Goal: Answer question/provide support: Share knowledge or assist other users

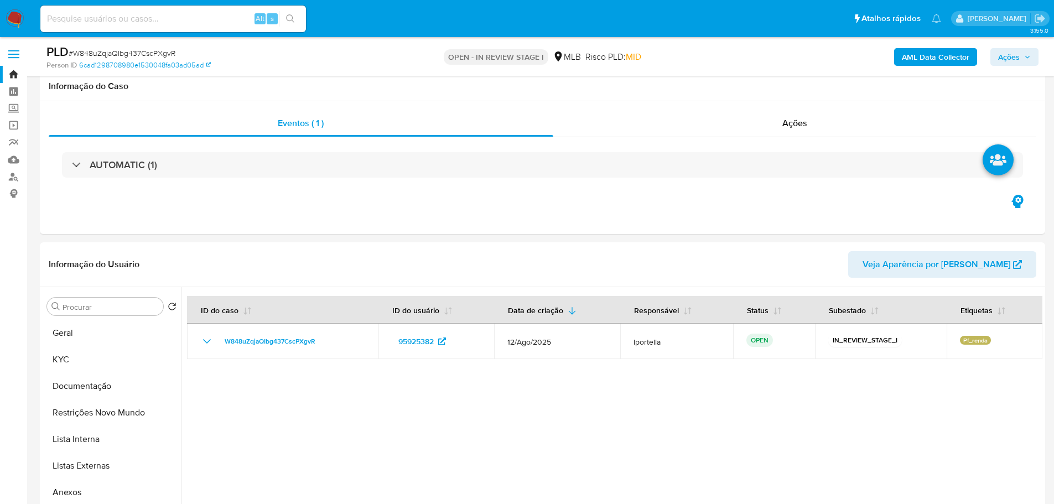
select select "10"
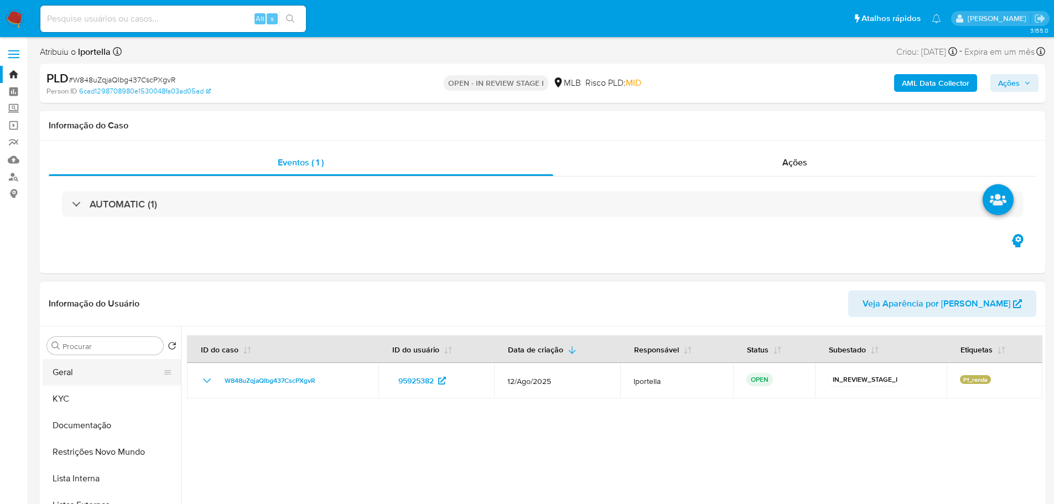
click at [88, 382] on button "Geral" at bounding box center [107, 372] width 129 height 27
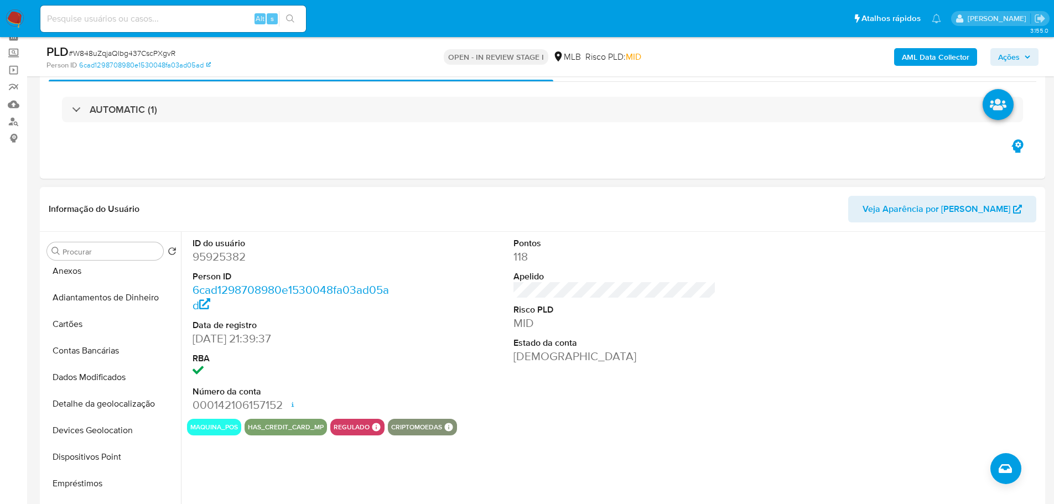
scroll to position [387, 0]
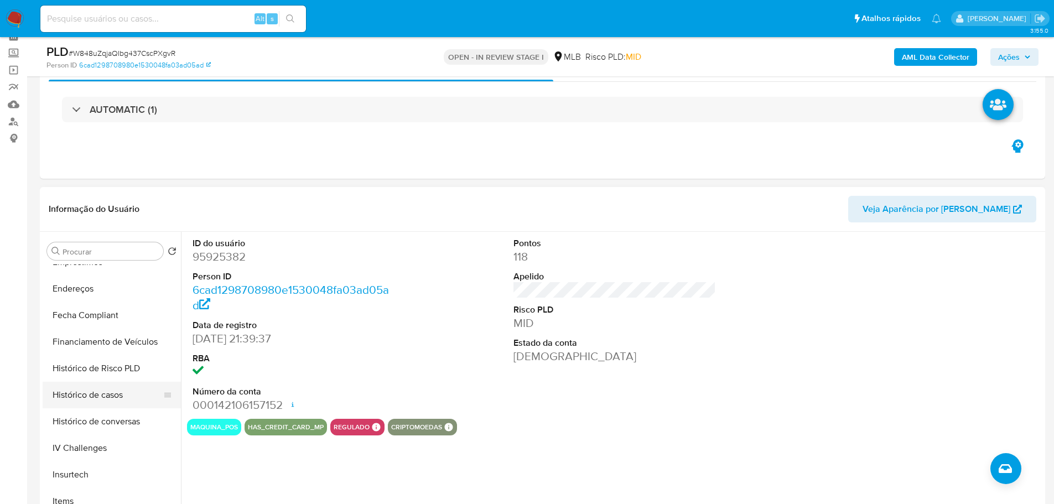
click at [112, 396] on button "Histórico de casos" at bounding box center [107, 395] width 129 height 27
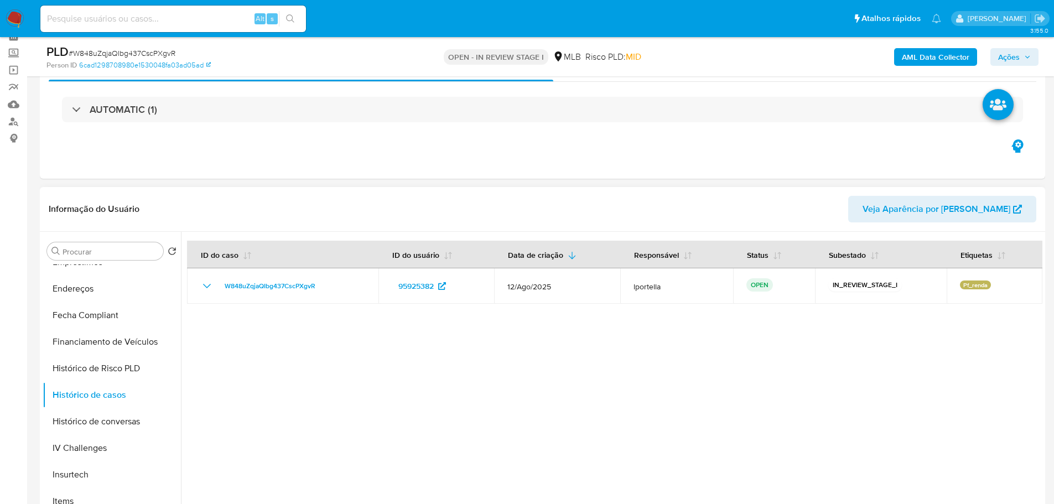
scroll to position [0, 0]
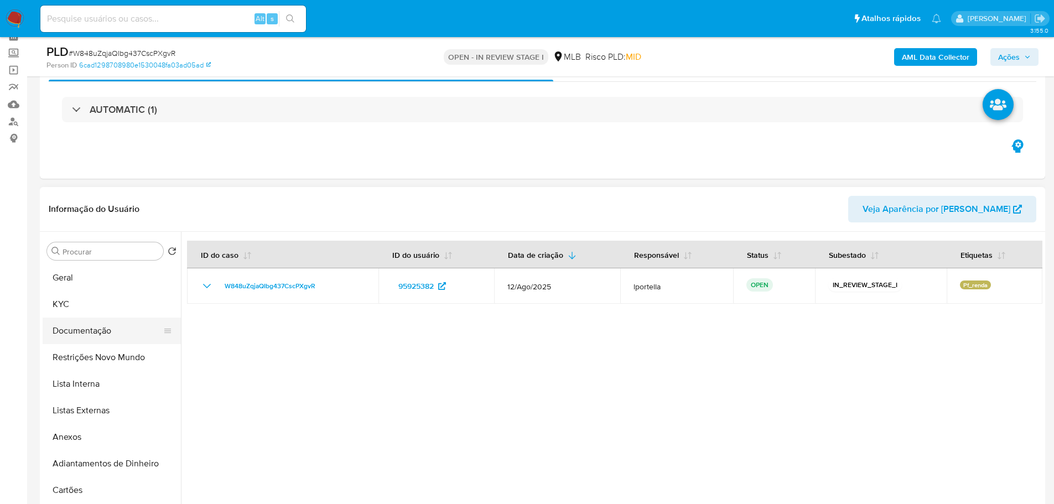
click at [80, 330] on button "Documentação" at bounding box center [107, 331] width 129 height 27
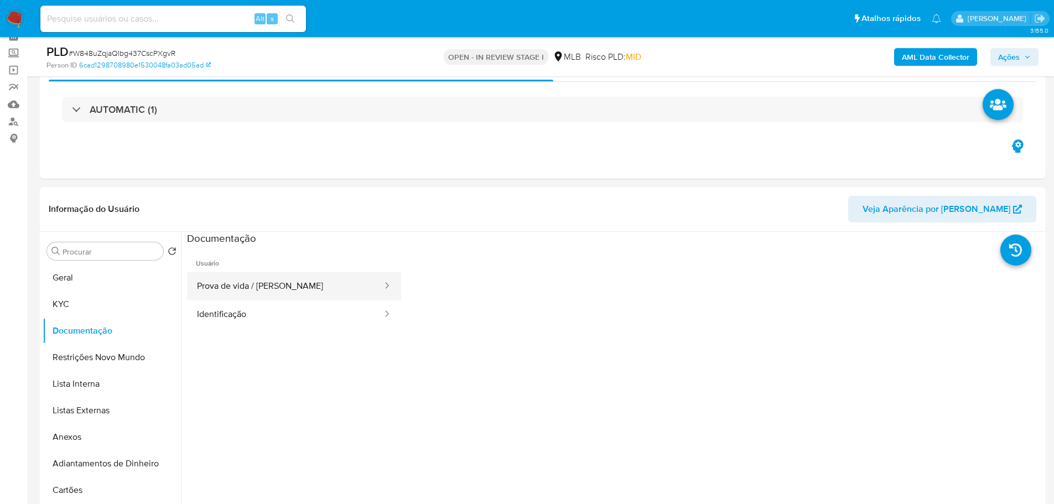
click at [266, 288] on button "Prova de vida / Selfie" at bounding box center [285, 286] width 196 height 28
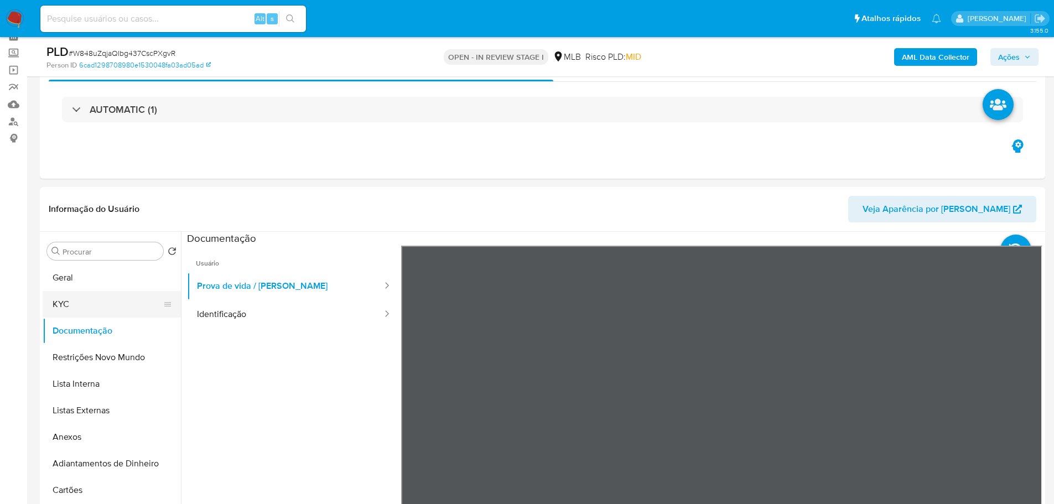
click at [43, 302] on button "KYC" at bounding box center [107, 304] width 129 height 27
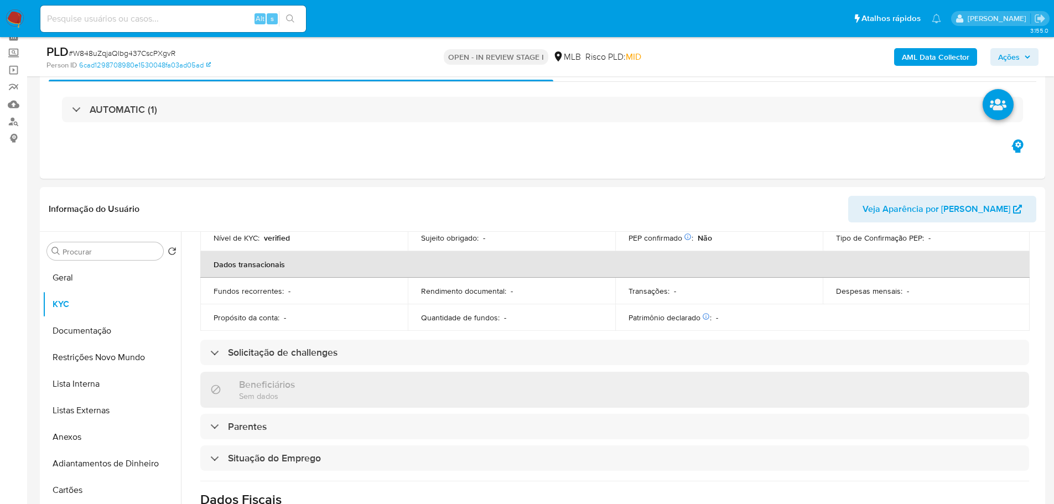
scroll to position [461, 0]
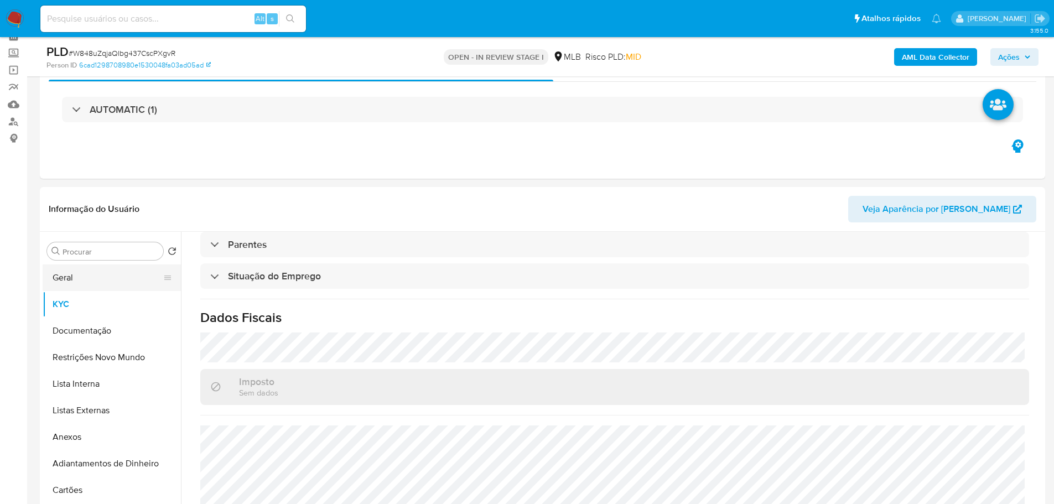
click at [107, 276] on button "Geral" at bounding box center [107, 277] width 129 height 27
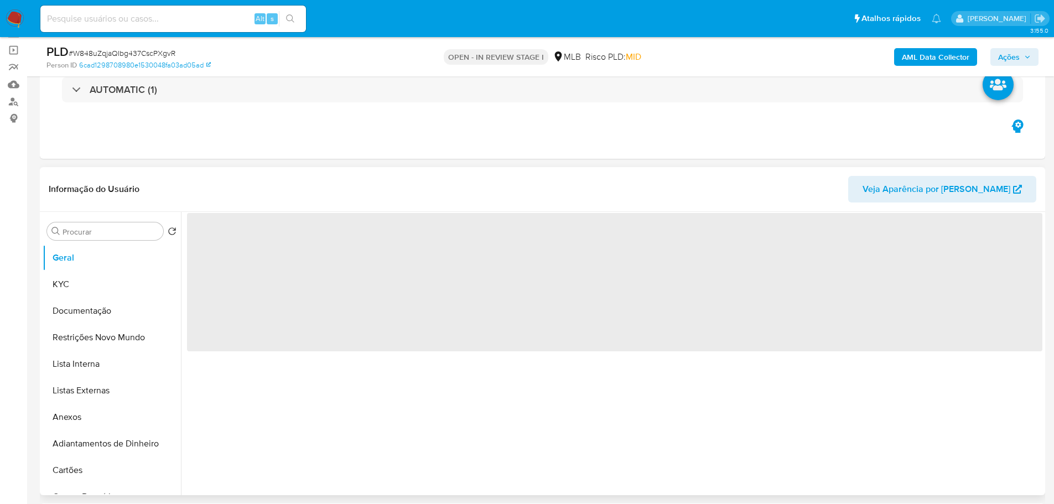
scroll to position [111, 0]
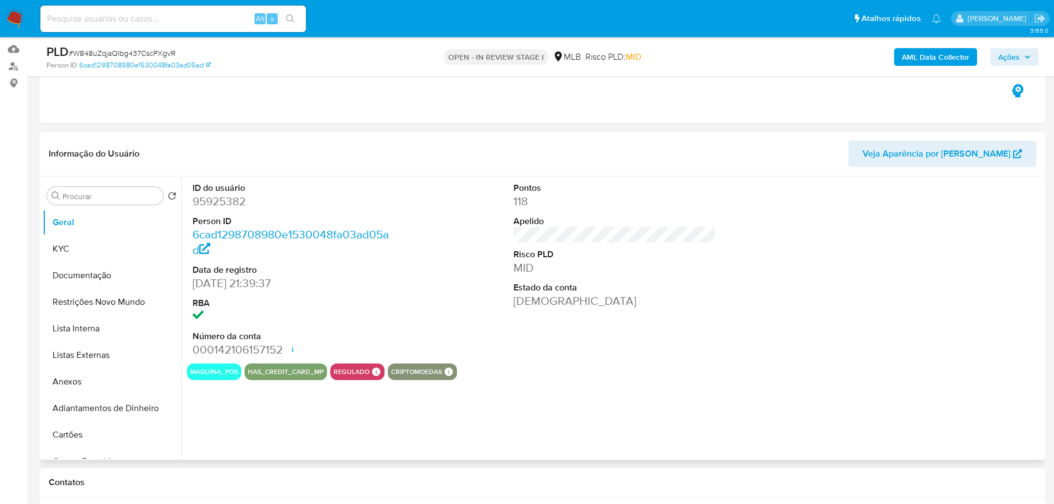
click at [228, 204] on dd "95925382" at bounding box center [294, 201] width 203 height 15
copy dd "95925382"
drag, startPoint x: 253, startPoint y: 282, endPoint x: 193, endPoint y: 286, distance: 60.4
click at [193, 286] on dd "26/06/2006 21:39:37" at bounding box center [294, 283] width 203 height 15
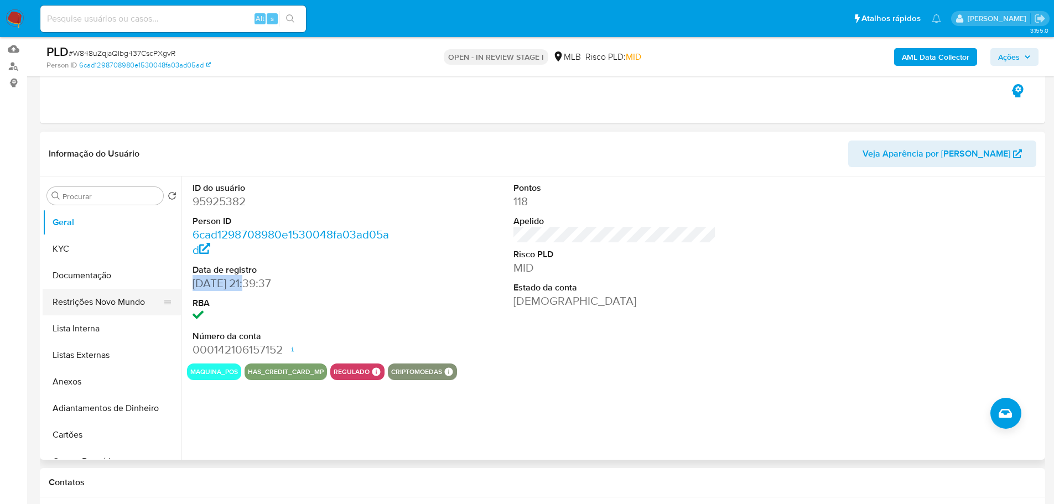
copy dd "26/06/2006"
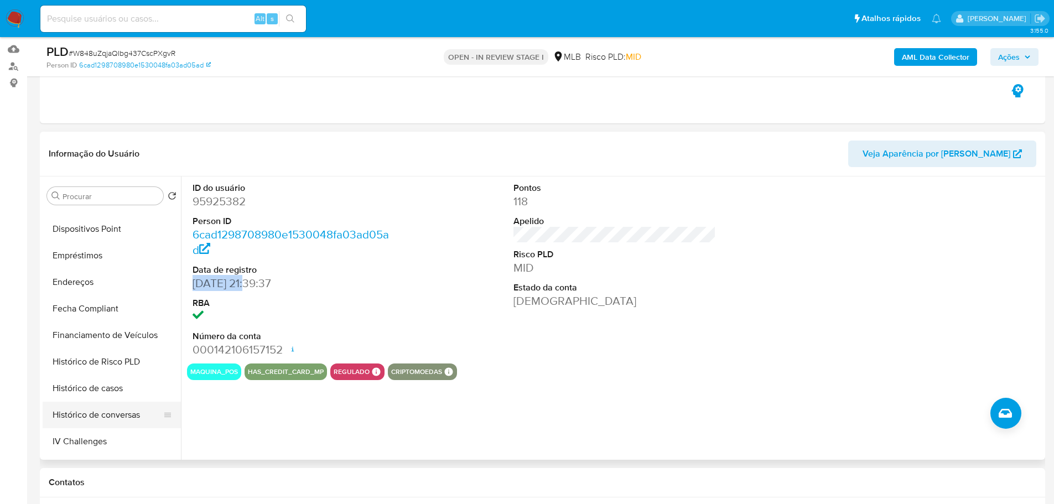
scroll to position [443, 0]
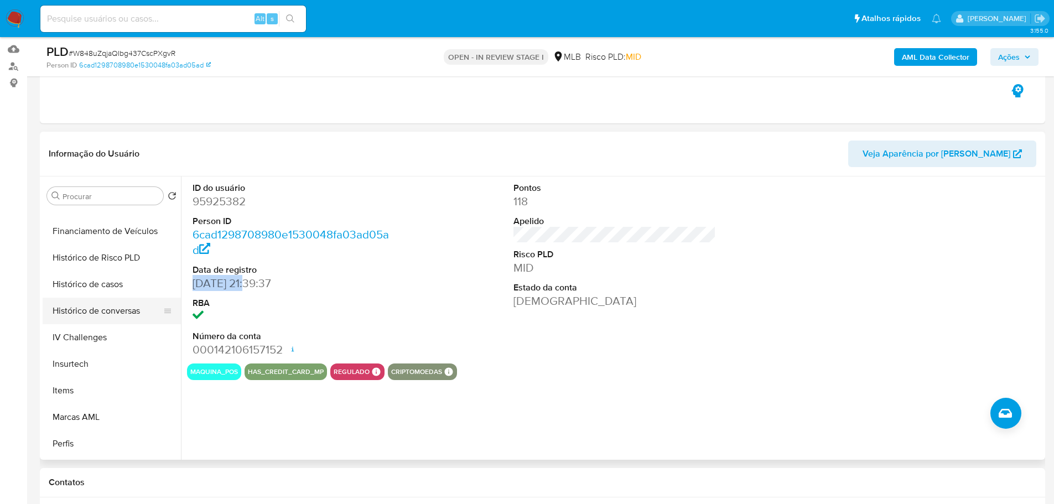
click at [106, 316] on button "Histórico de conversas" at bounding box center [107, 311] width 129 height 27
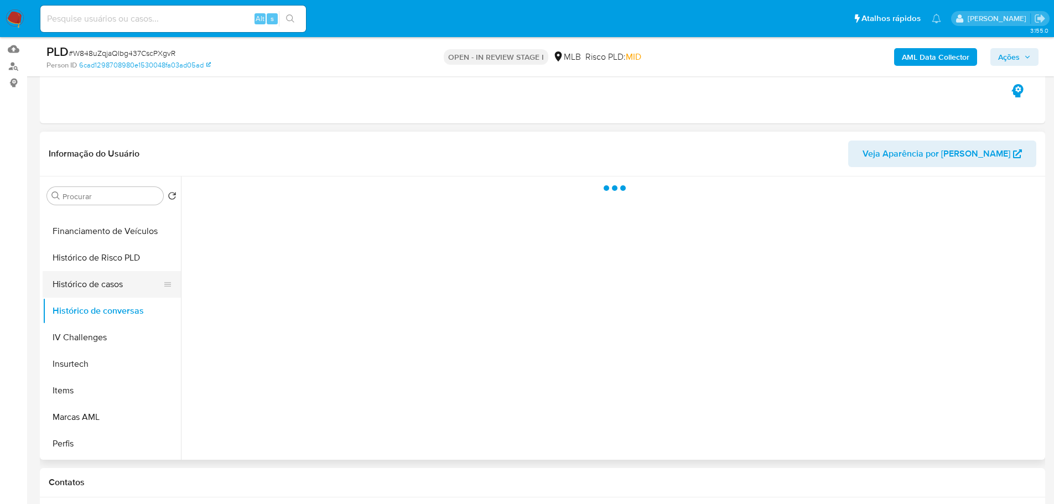
click at [99, 285] on button "Histórico de casos" at bounding box center [107, 284] width 129 height 27
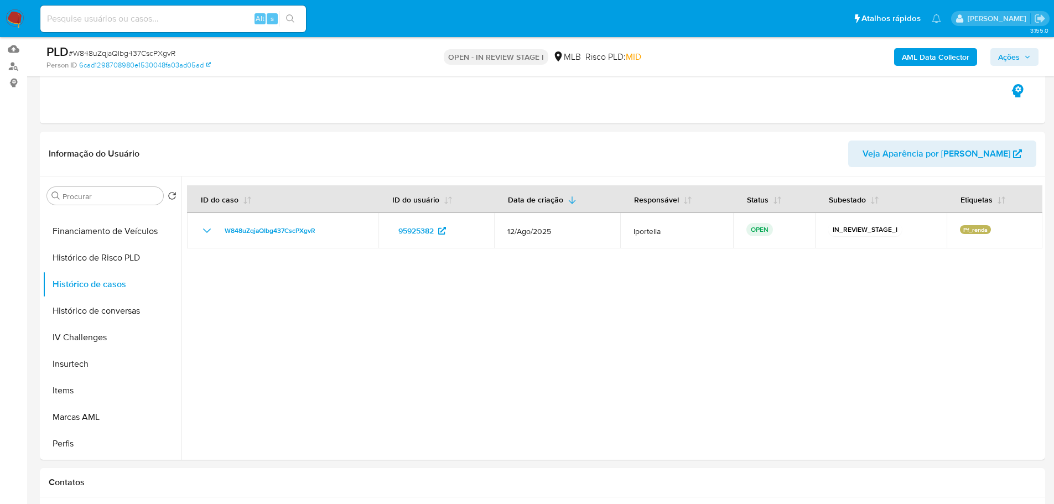
click at [1015, 54] on span "Ações" at bounding box center [1009, 57] width 22 height 18
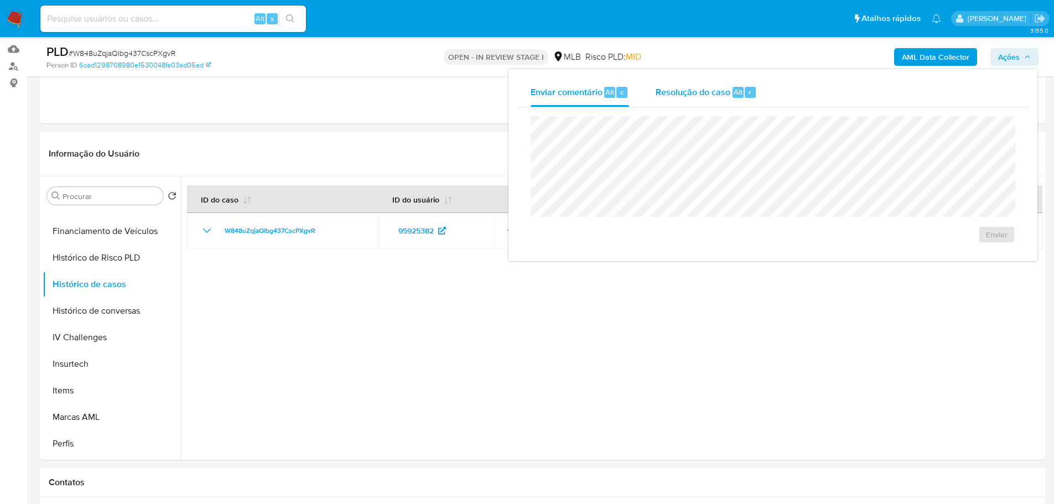
click at [671, 91] on span "Resolução do caso" at bounding box center [693, 91] width 75 height 13
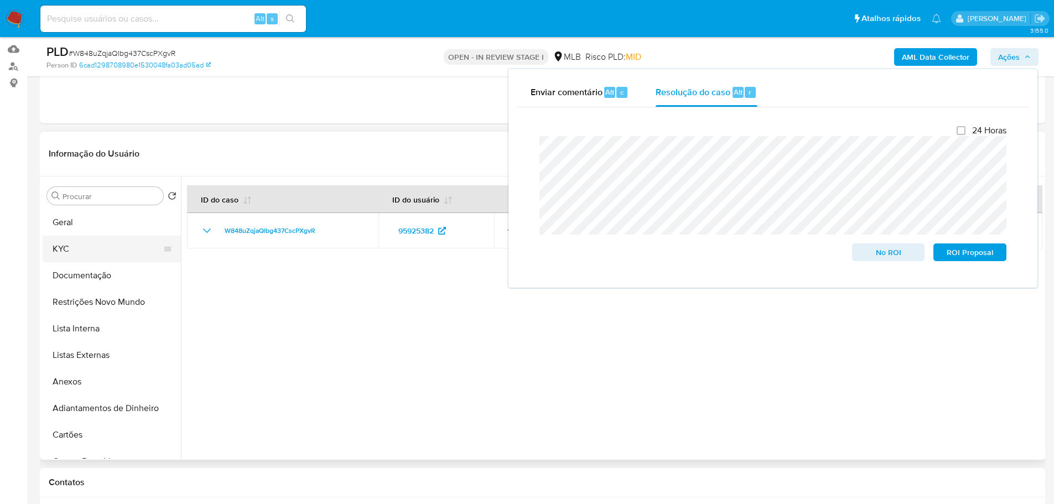
scroll to position [0, 0]
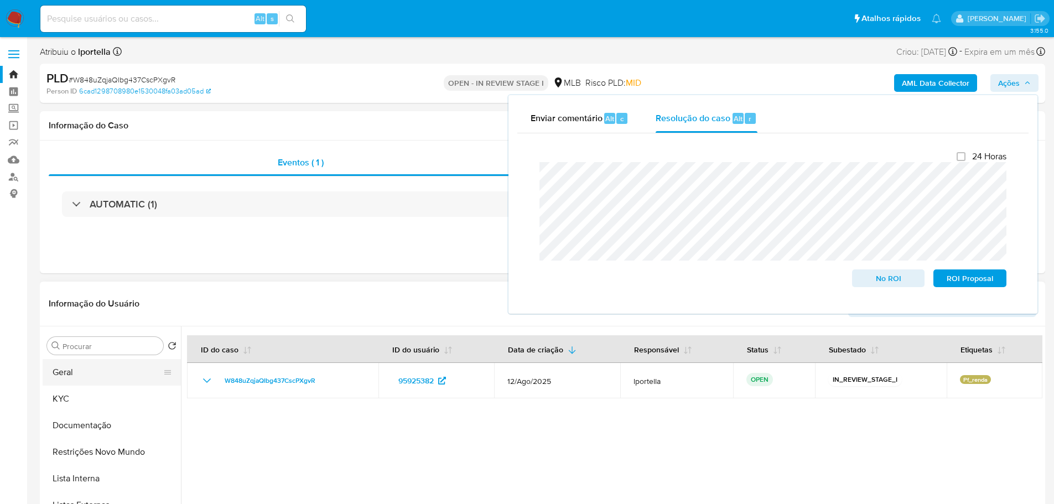
click at [80, 374] on button "Geral" at bounding box center [107, 372] width 129 height 27
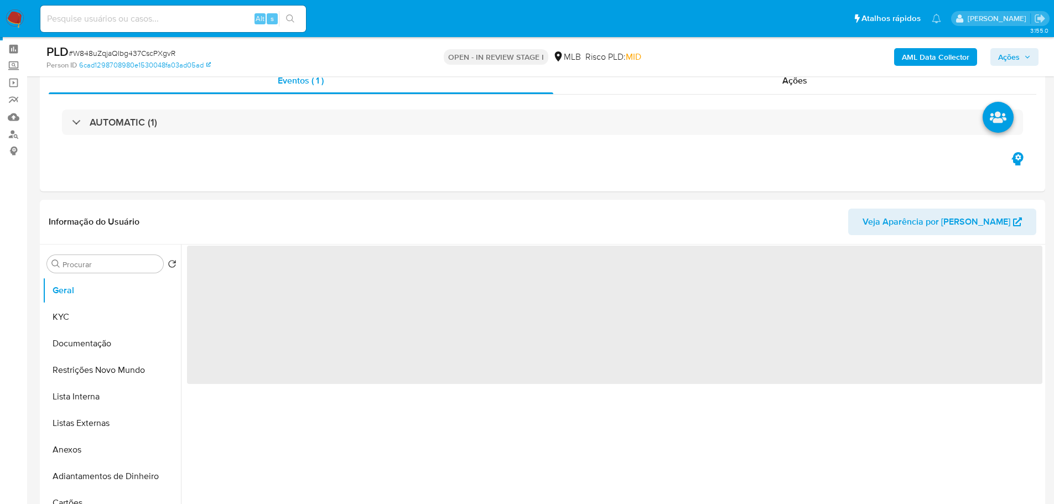
scroll to position [55, 0]
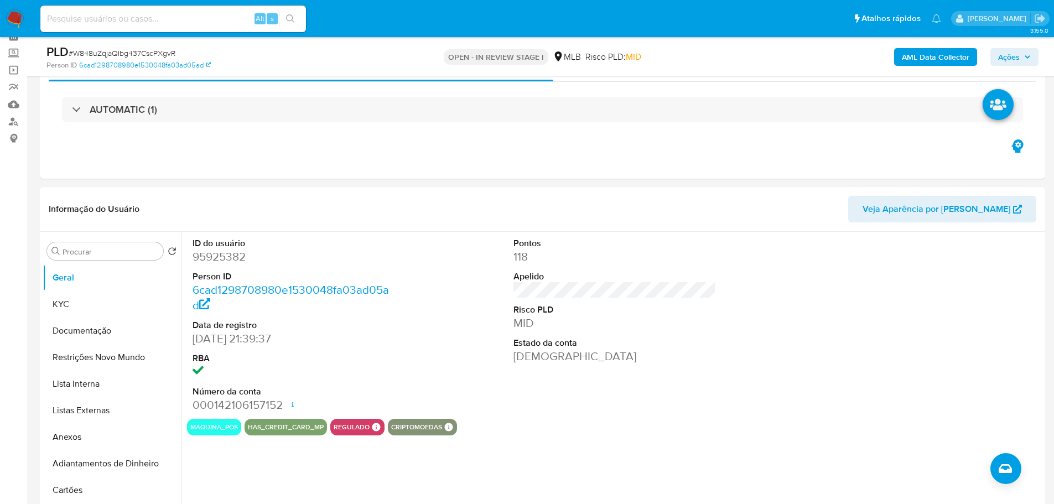
click at [1024, 57] on icon "button" at bounding box center [1027, 57] width 7 height 7
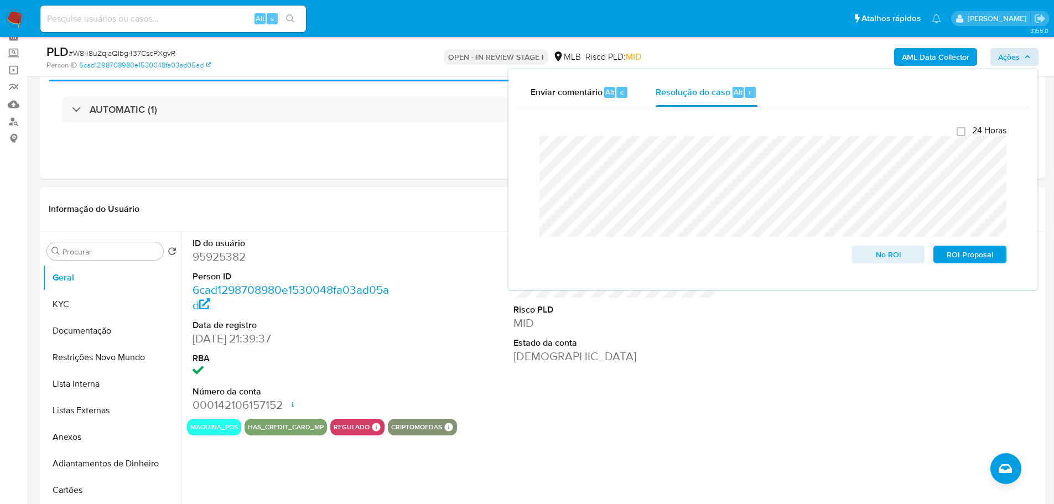
click at [306, 207] on header "Informação do Usuário Veja Aparência por Pessoa" at bounding box center [542, 209] width 987 height 27
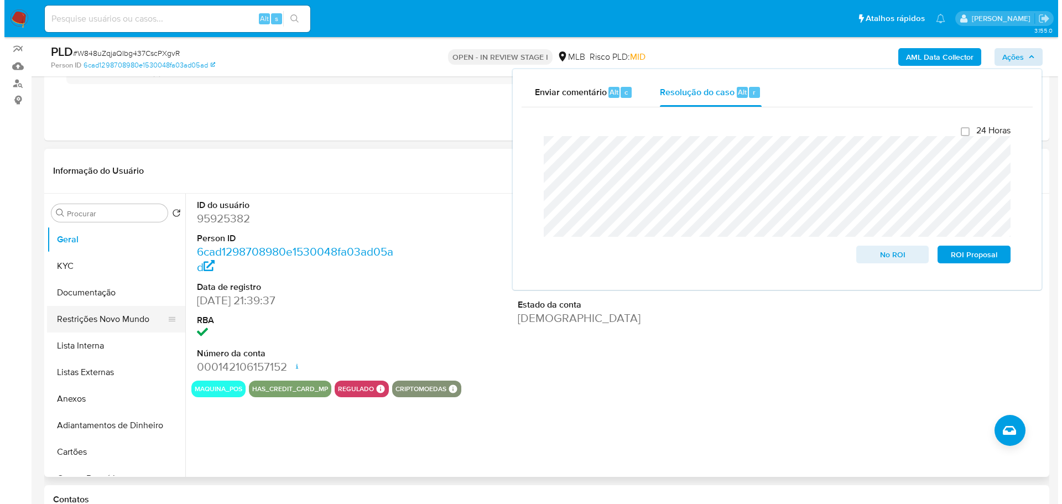
scroll to position [111, 0]
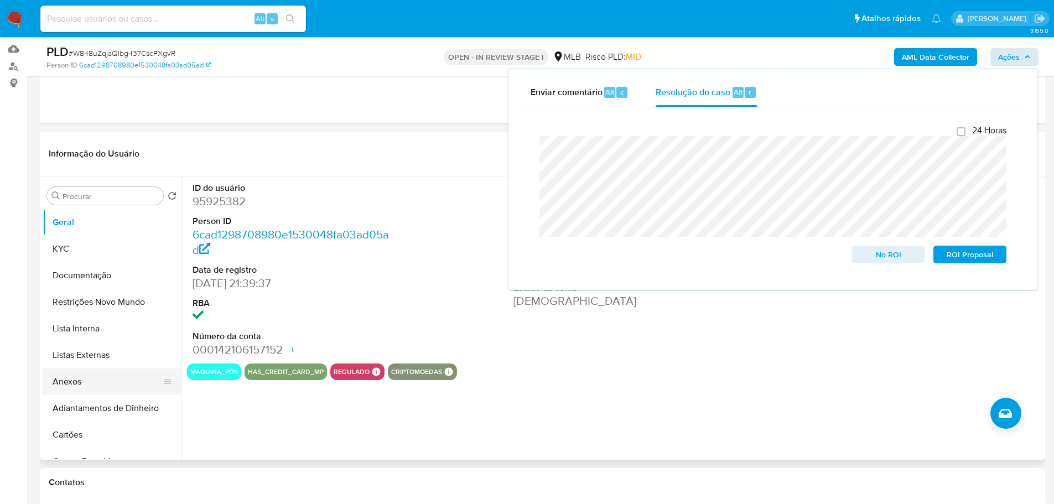
click at [95, 381] on button "Anexos" at bounding box center [107, 381] width 129 height 27
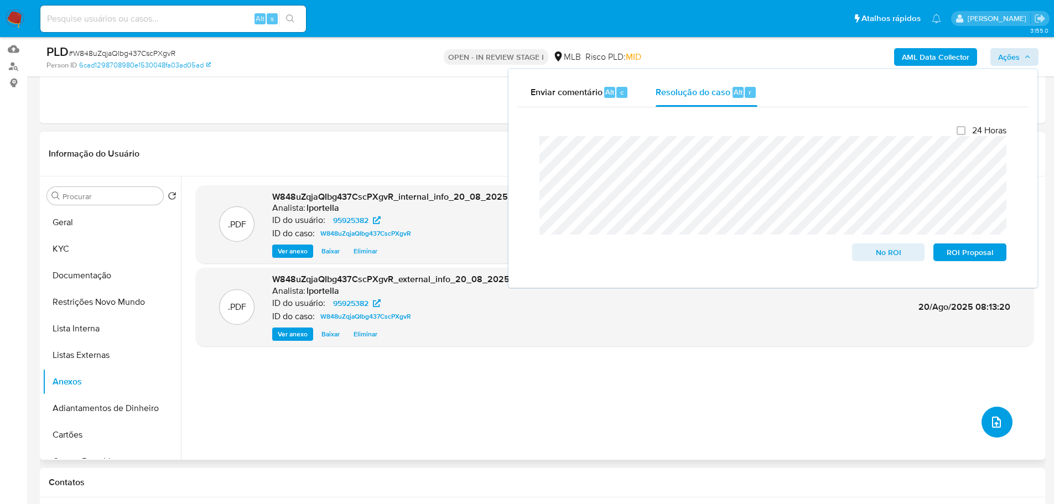
click at [995, 420] on icon "upload-file" at bounding box center [996, 421] width 13 height 13
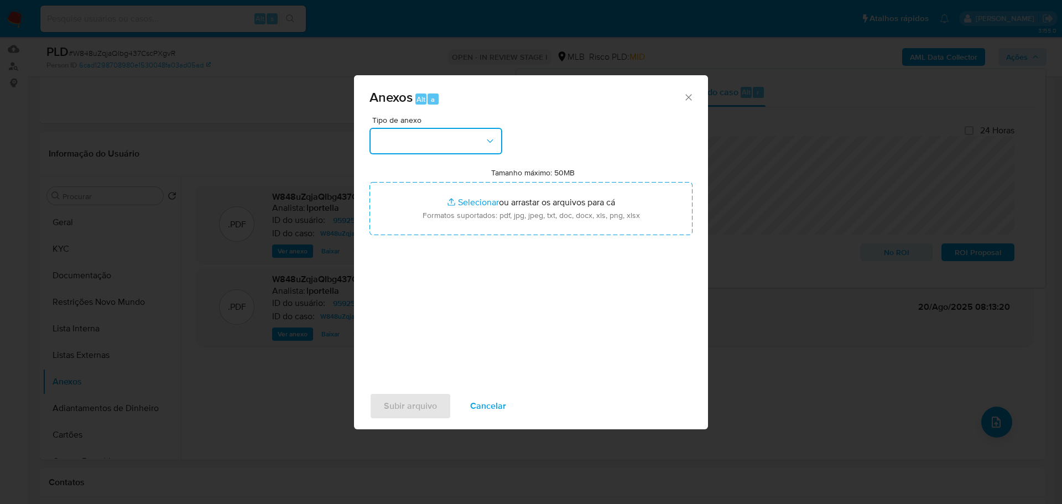
click at [427, 138] on button "button" at bounding box center [436, 141] width 133 height 27
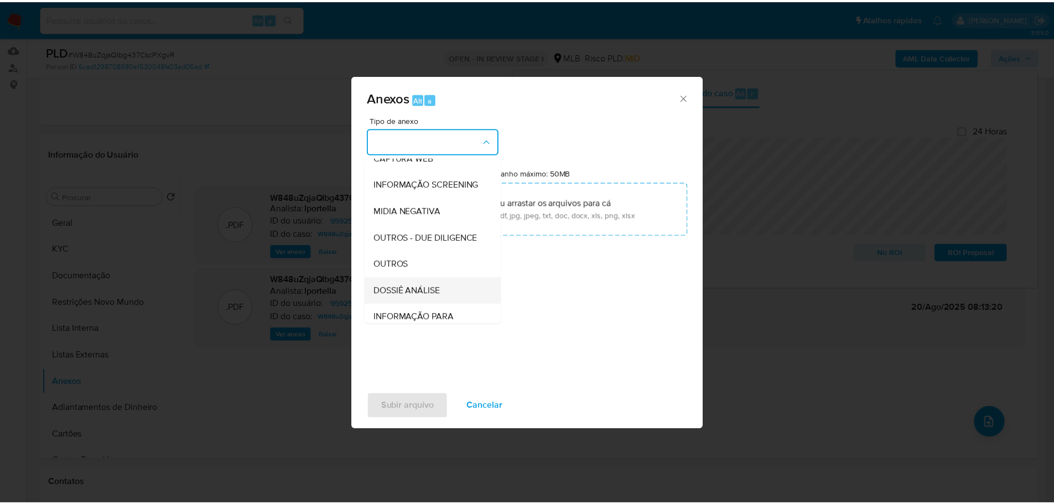
scroll to position [170, 0]
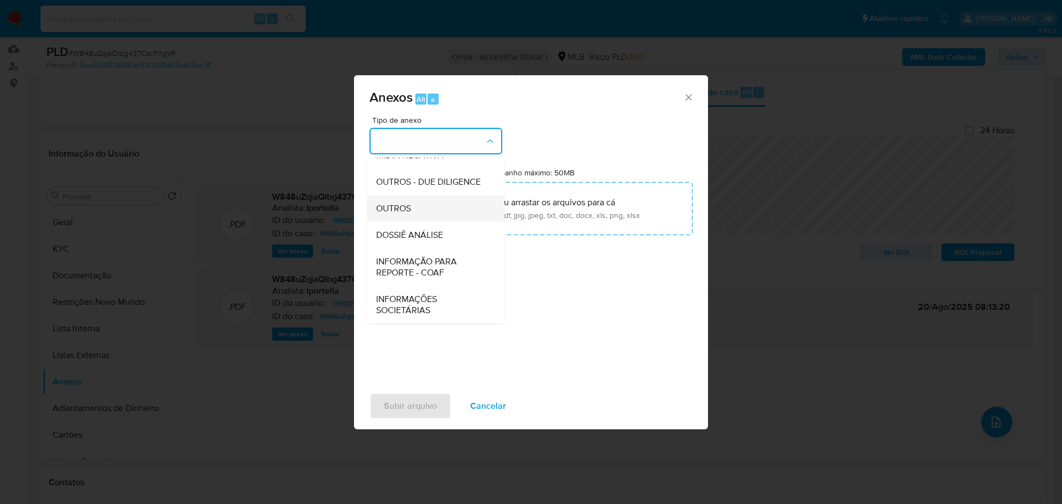
click at [408, 209] on span "OUTROS" at bounding box center [393, 208] width 35 height 11
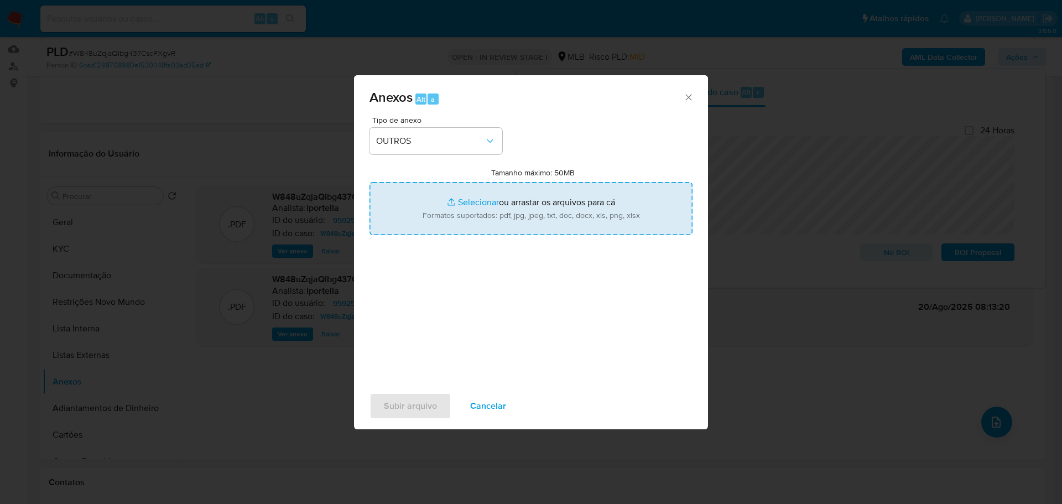
type input "C:\fakepath\ID_ 95925382 - CPF 40573273120 - CELSO EDUARDO DA SILVA PEREIRA.pdf"
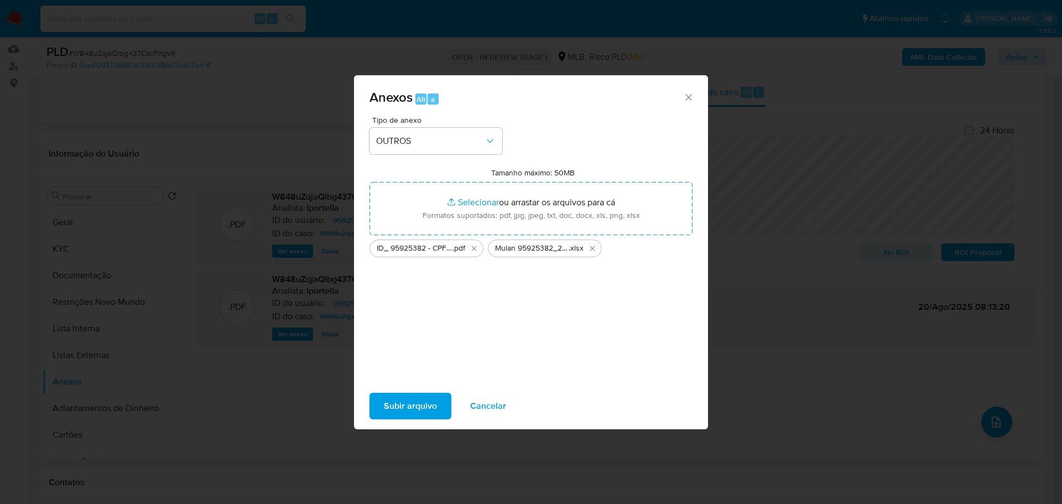
click at [417, 409] on span "Subir arquivo" at bounding box center [410, 406] width 53 height 24
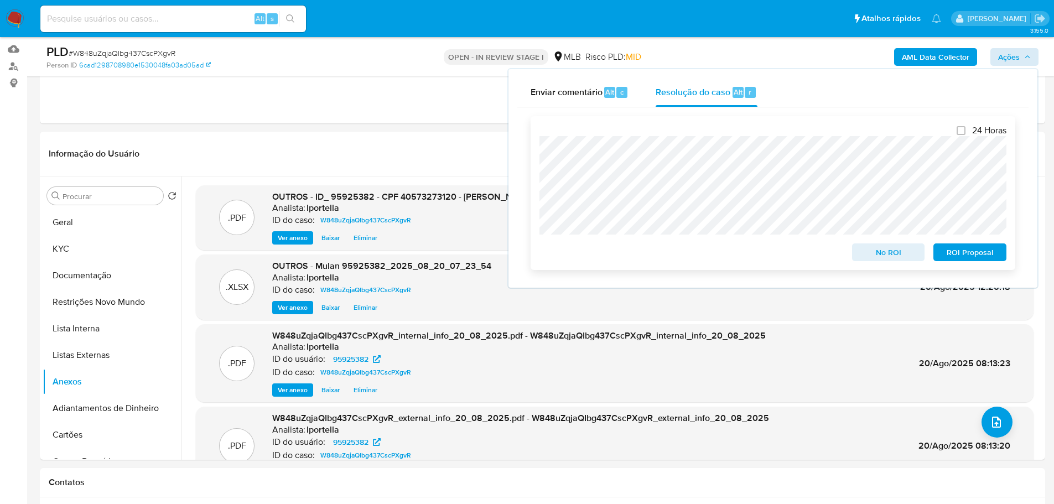
click at [901, 258] on span "No ROI" at bounding box center [889, 252] width 58 height 15
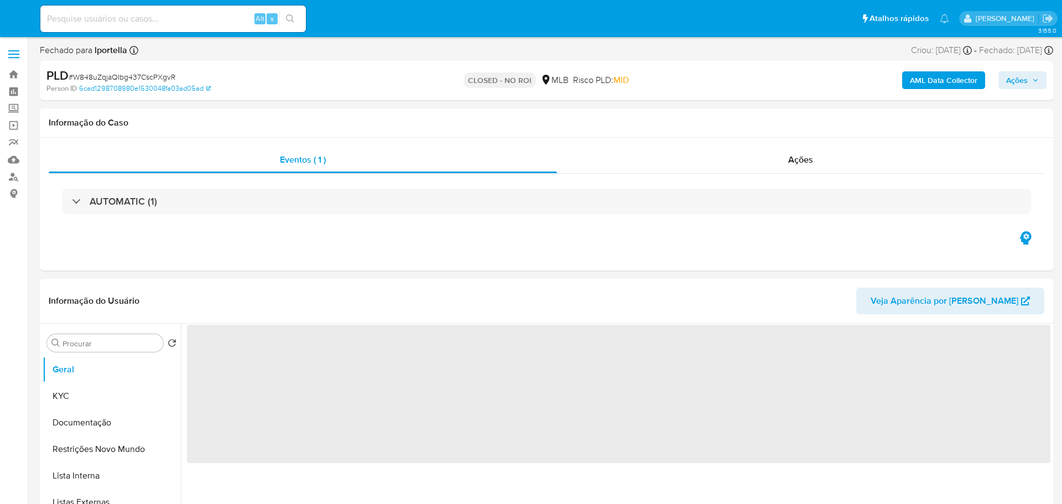
select select "10"
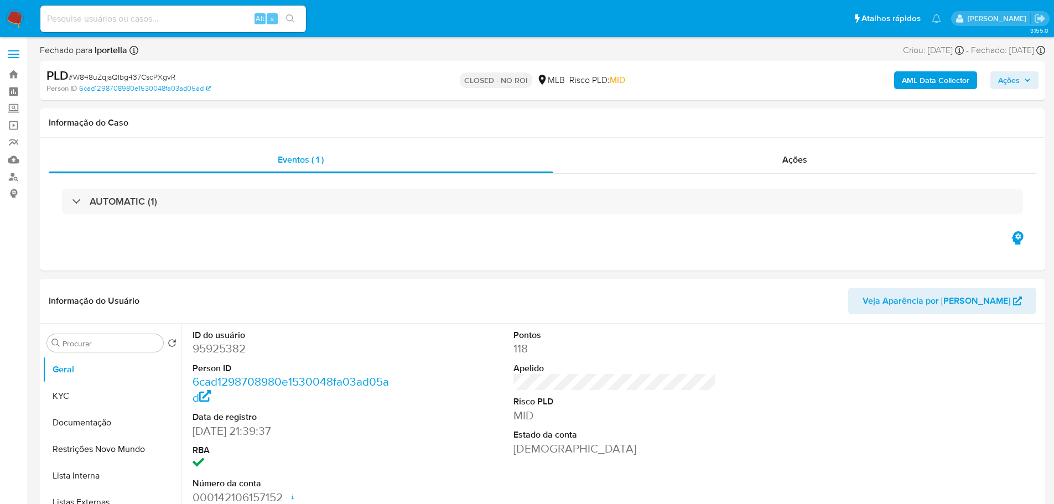
click at [22, 15] on img at bounding box center [15, 18] width 19 height 19
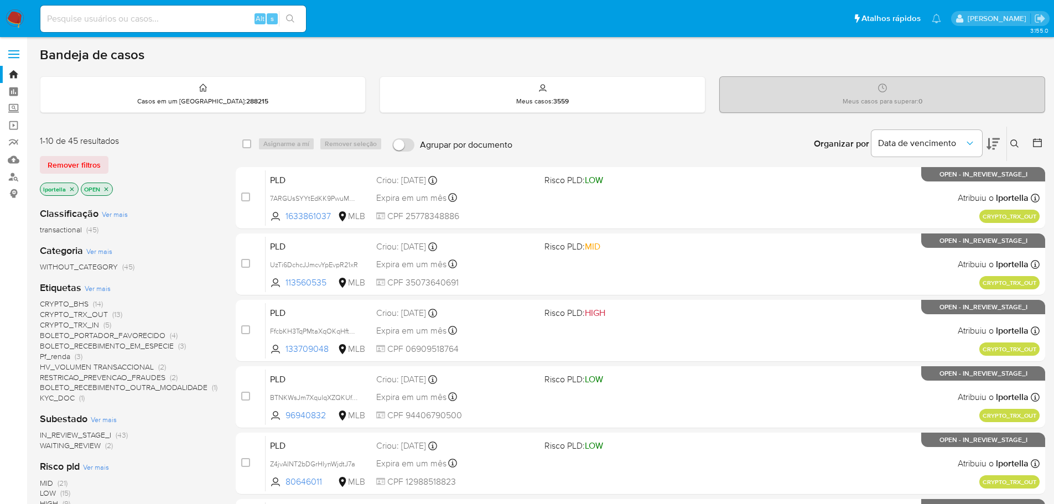
click at [202, 23] on input at bounding box center [173, 19] width 266 height 14
paste input "ITDnUILfq0A3OsPKHZeuxT2T"
type input "ITDnUILfq0A3OsPKHZeuxT2T"
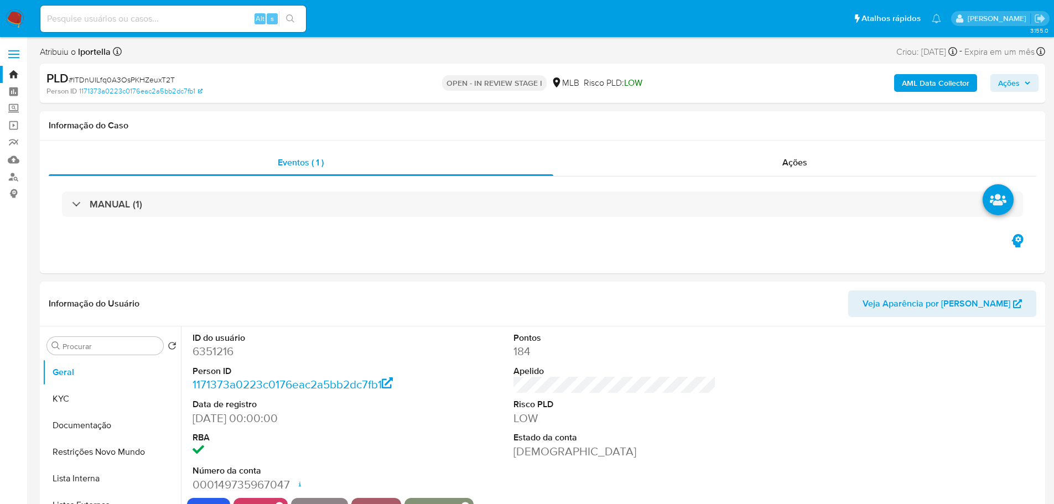
select select "10"
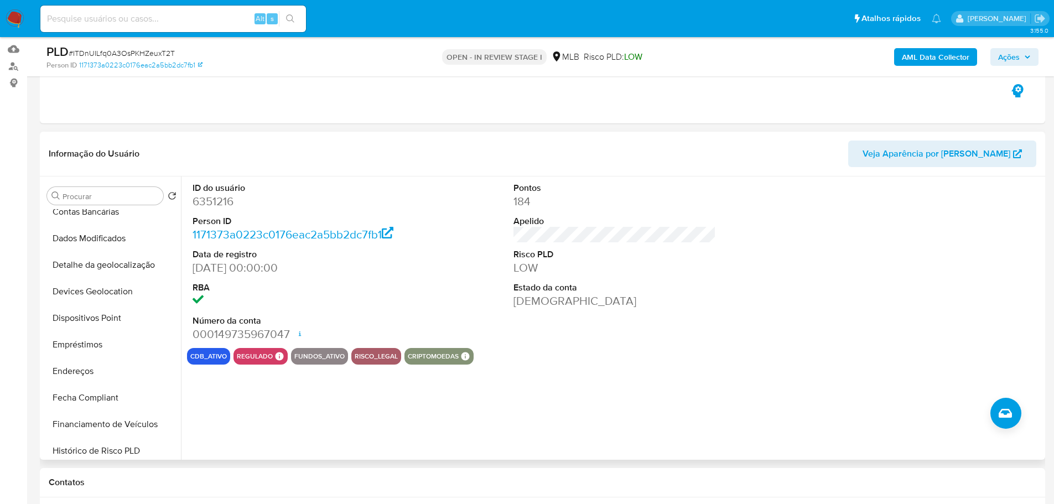
scroll to position [387, 0]
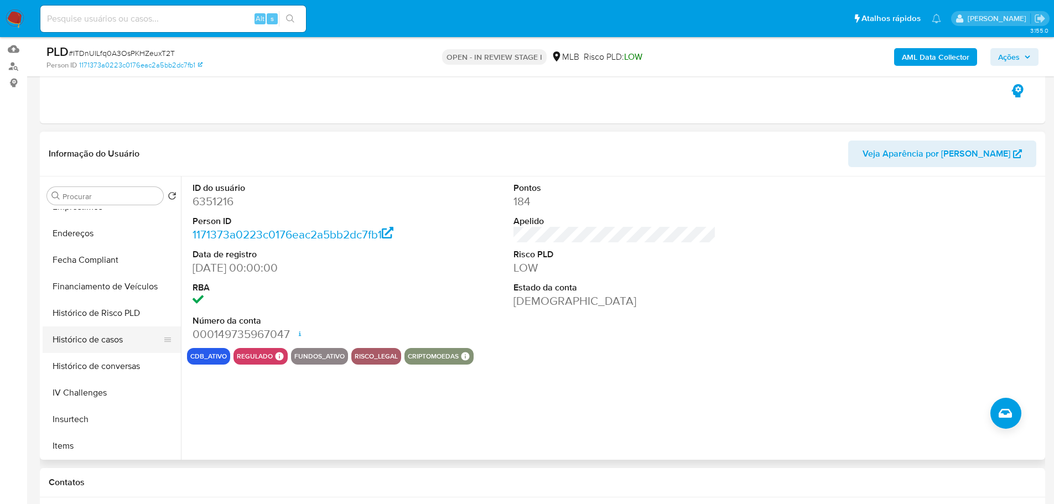
click at [98, 345] on button "Histórico de casos" at bounding box center [107, 339] width 129 height 27
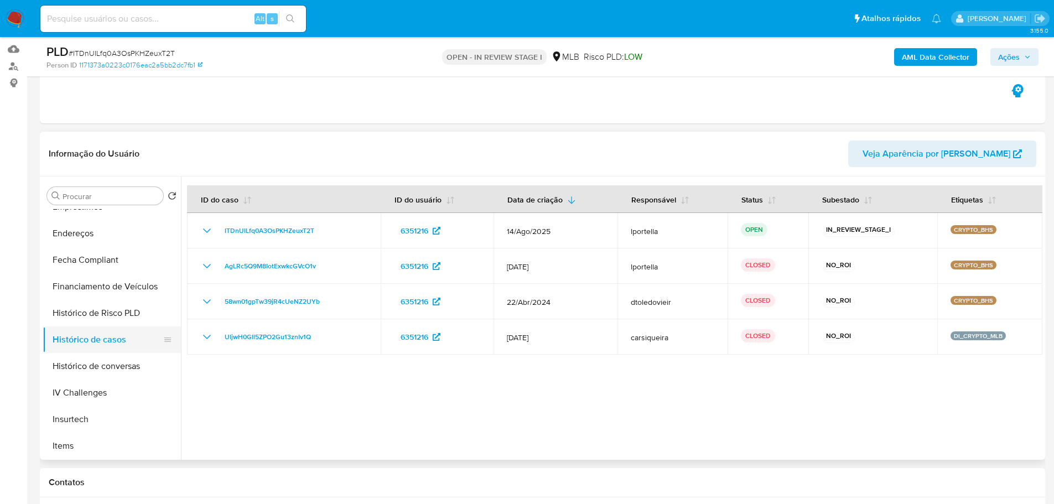
scroll to position [0, 0]
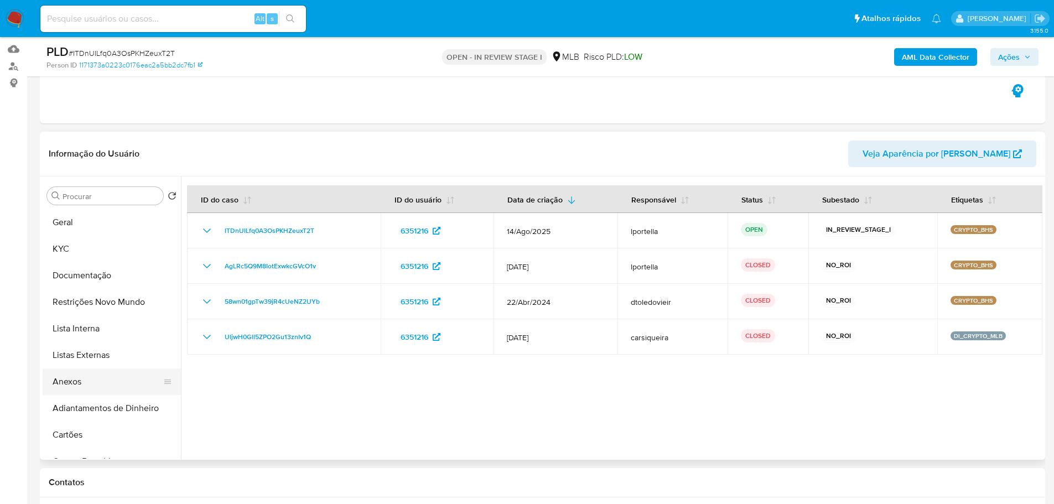
click at [103, 380] on button "Anexos" at bounding box center [107, 381] width 129 height 27
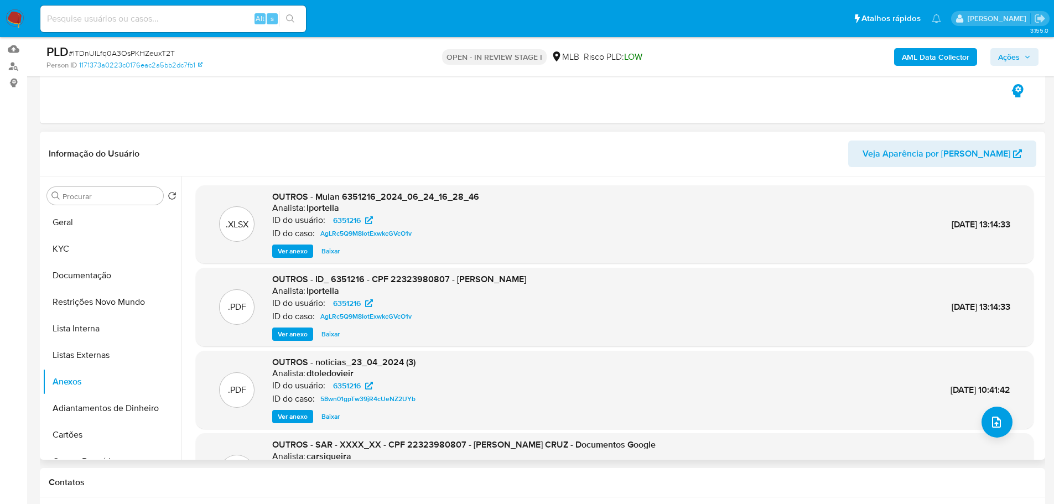
click at [287, 336] on span "Ver anexo" at bounding box center [293, 334] width 30 height 11
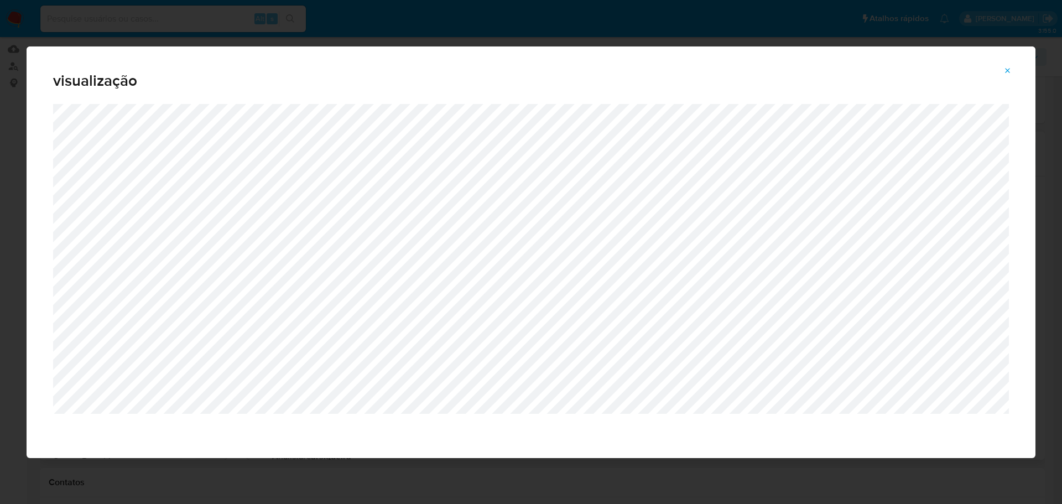
click at [1011, 69] on icon "Attachment preview" at bounding box center [1008, 70] width 9 height 9
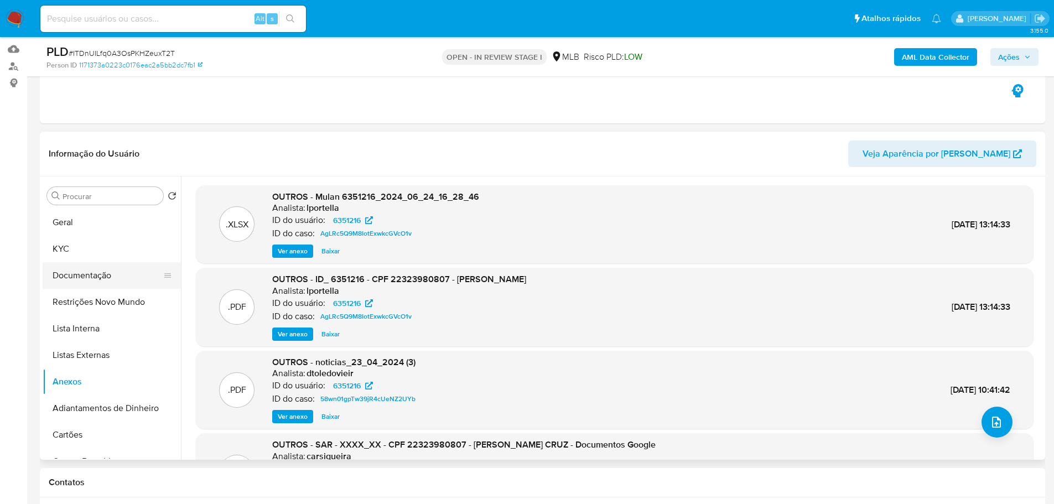
click at [111, 270] on button "Documentação" at bounding box center [107, 275] width 129 height 27
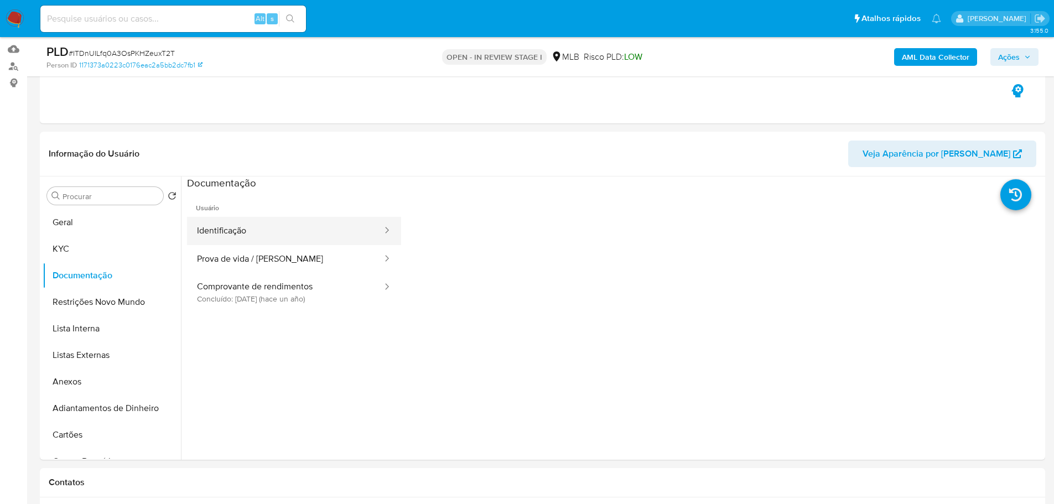
click at [262, 229] on button "Identificação" at bounding box center [285, 231] width 196 height 28
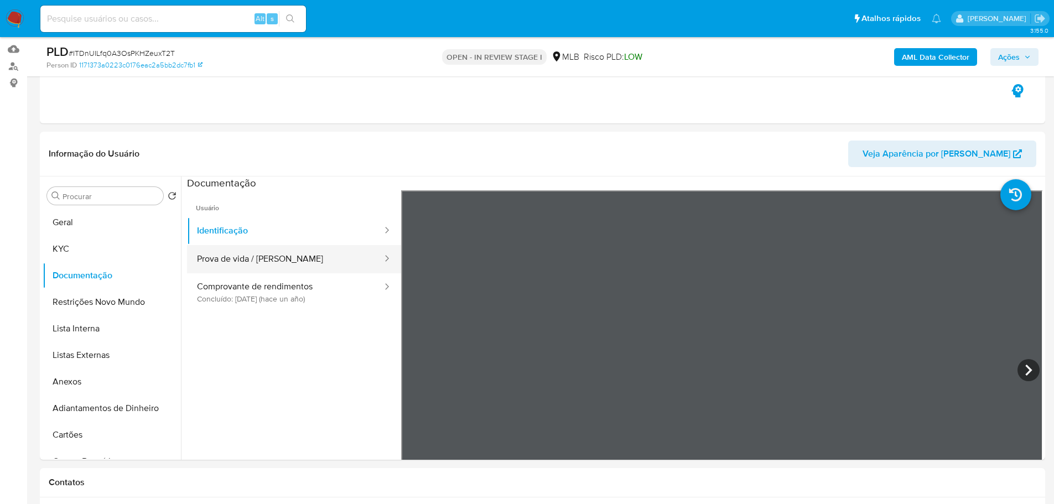
click at [279, 253] on button "Prova de vida / Selfie" at bounding box center [285, 259] width 196 height 28
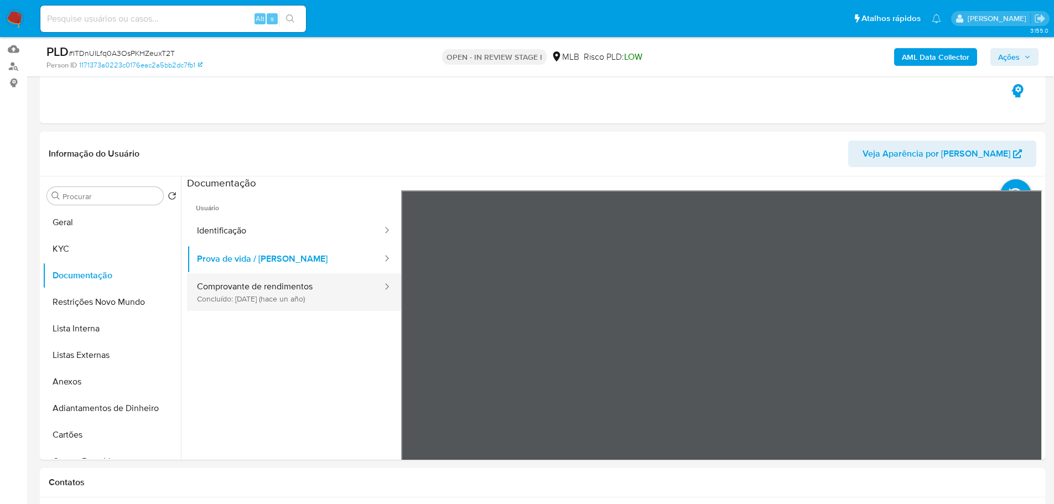
click at [329, 299] on button "Comprovante de rendimentos Concluído: 16/03/2024 (hace un año)" at bounding box center [285, 292] width 196 height 38
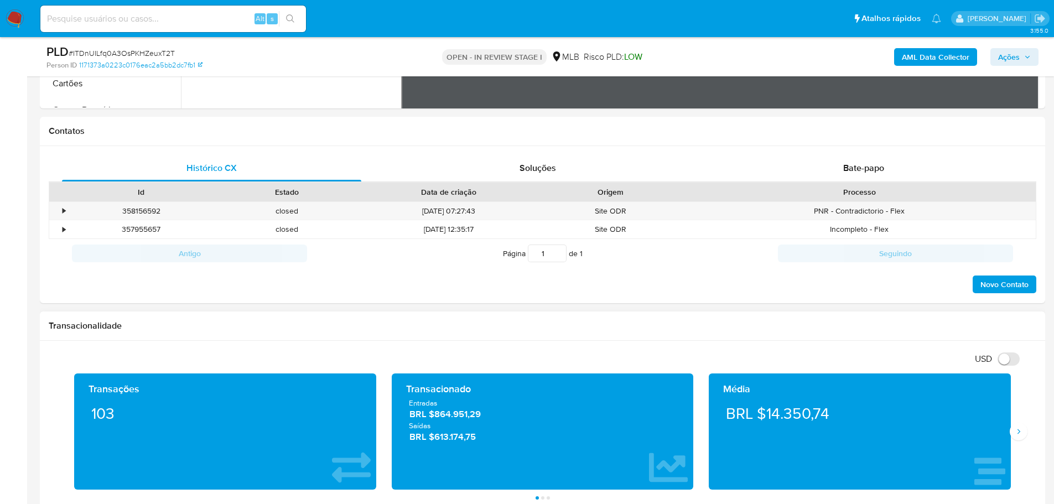
scroll to position [609, 0]
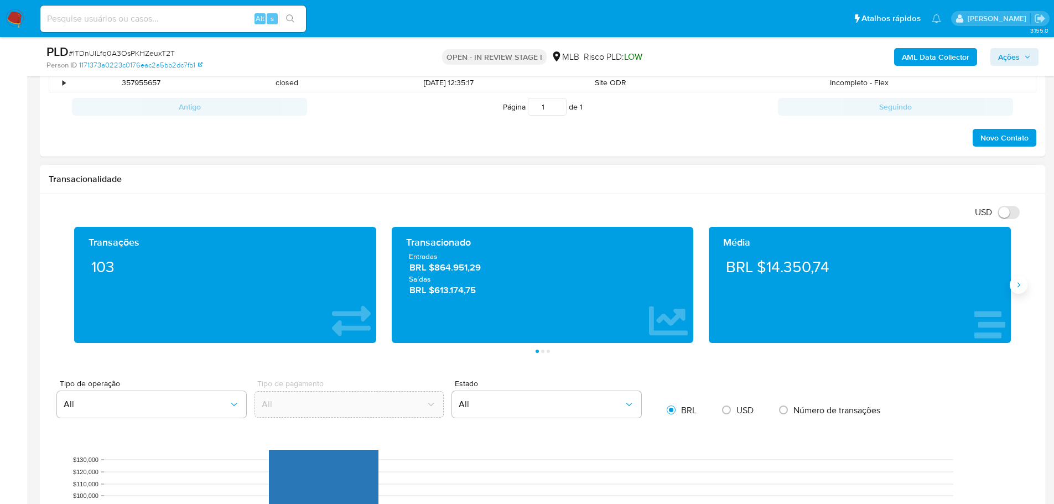
click at [1014, 290] on button "Siguiente" at bounding box center [1019, 285] width 18 height 18
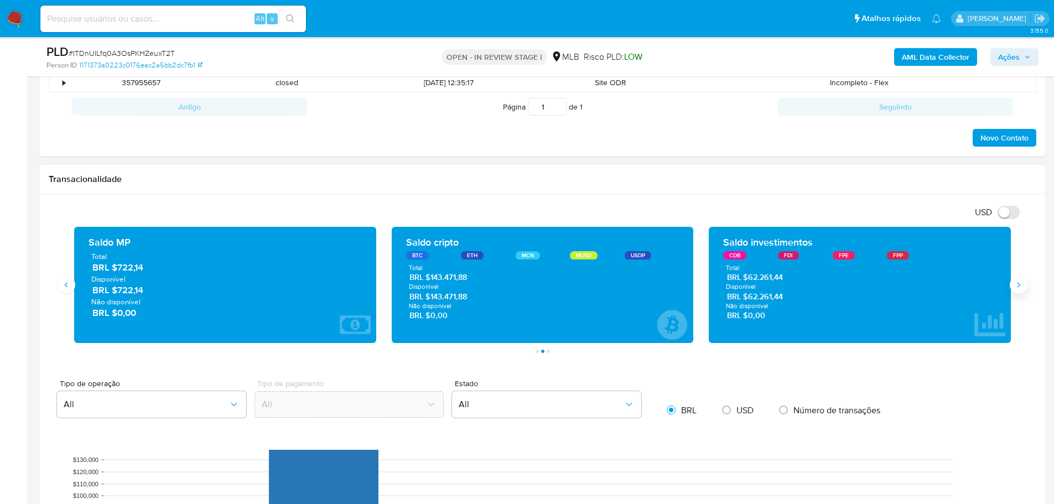
click at [1014, 290] on button "Siguiente" at bounding box center [1019, 285] width 18 height 18
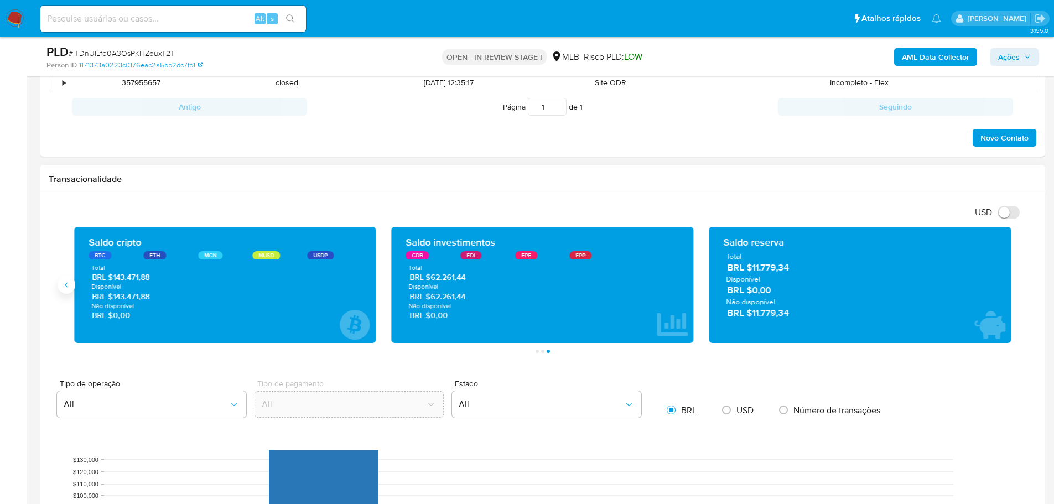
click at [66, 285] on icon "Anterior" at bounding box center [66, 285] width 3 height 5
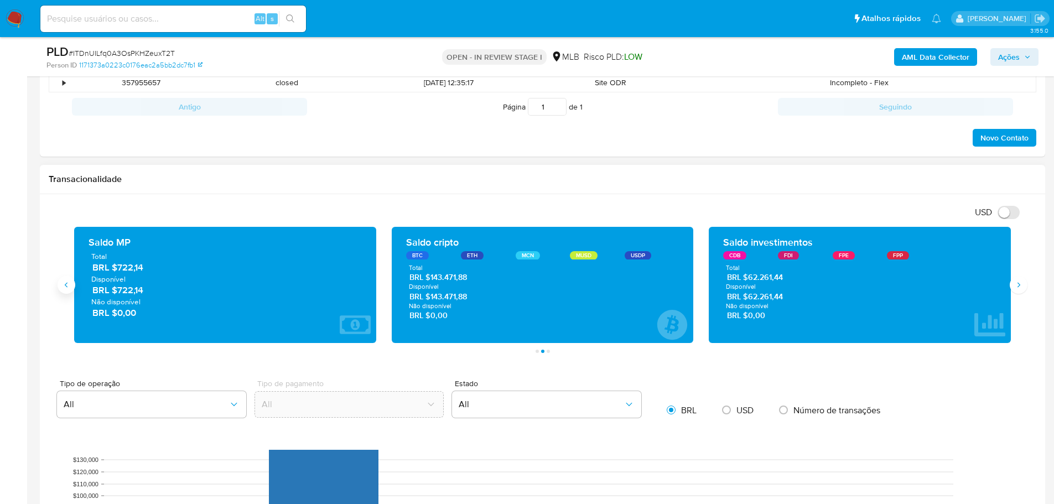
click at [66, 285] on icon "Anterior" at bounding box center [66, 285] width 3 height 5
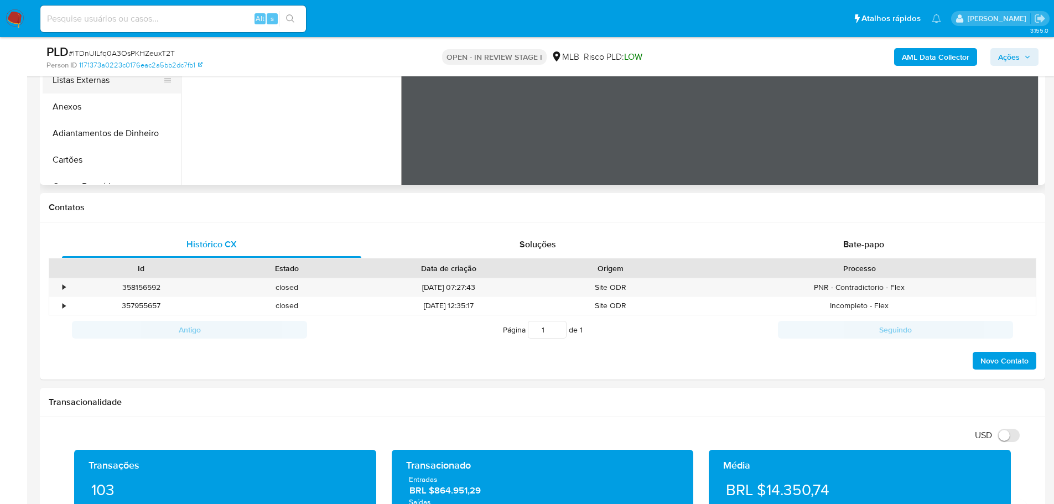
scroll to position [221, 0]
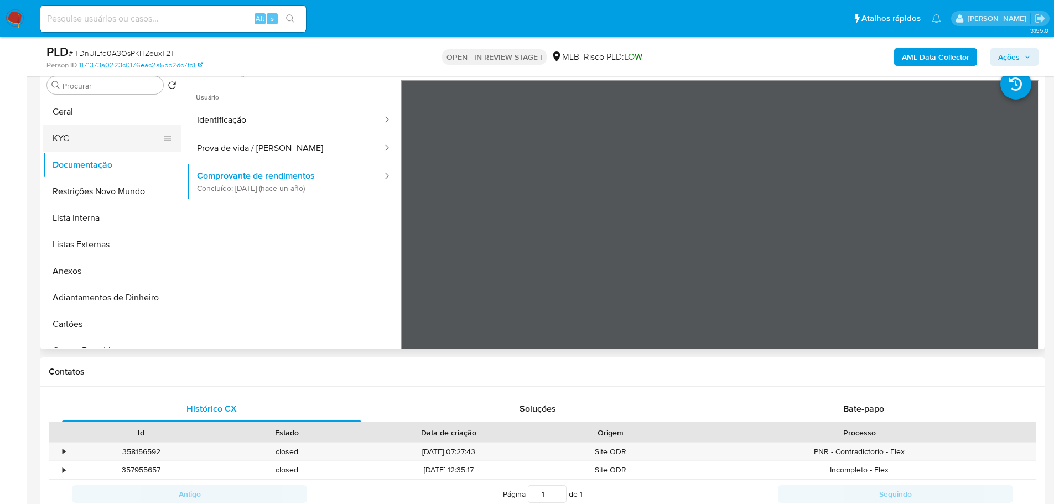
click at [98, 127] on button "KYC" at bounding box center [107, 138] width 129 height 27
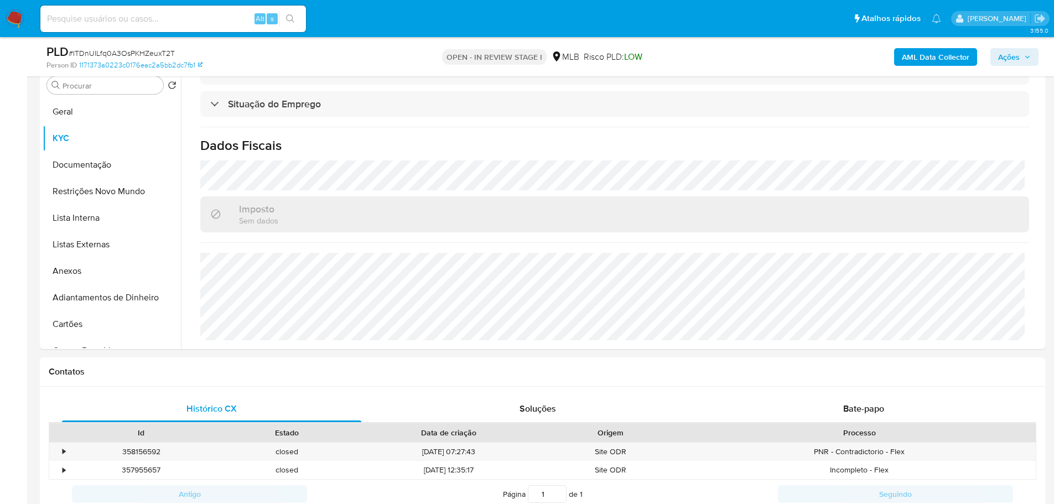
scroll to position [461, 0]
click at [67, 111] on button "Geral" at bounding box center [107, 111] width 129 height 27
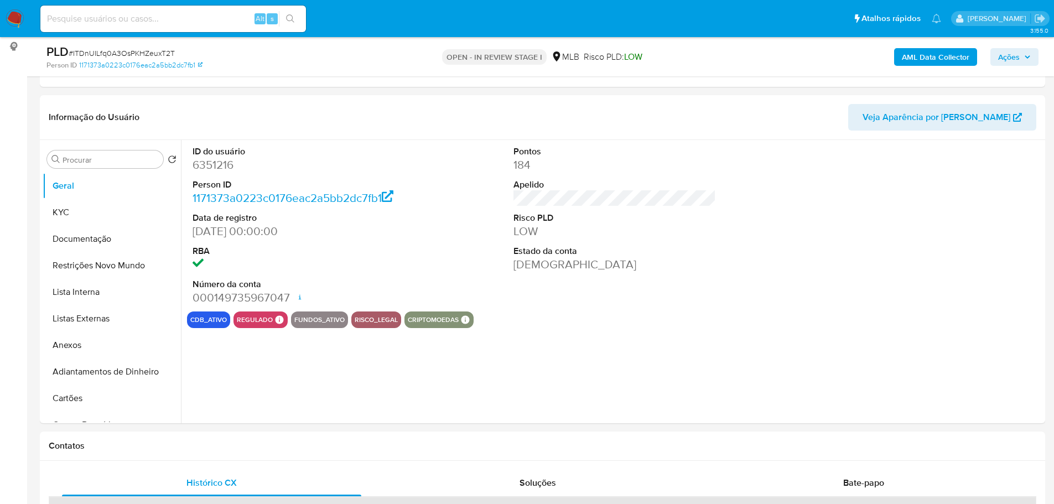
scroll to position [142, 0]
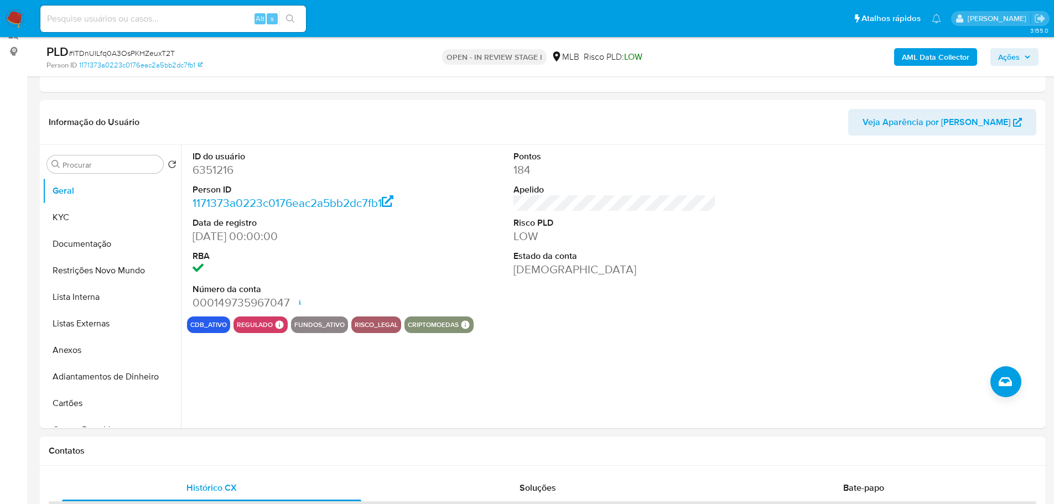
click at [177, 450] on h1 "Contatos" at bounding box center [542, 450] width 987 height 11
click at [90, 224] on button "KYC" at bounding box center [107, 217] width 129 height 27
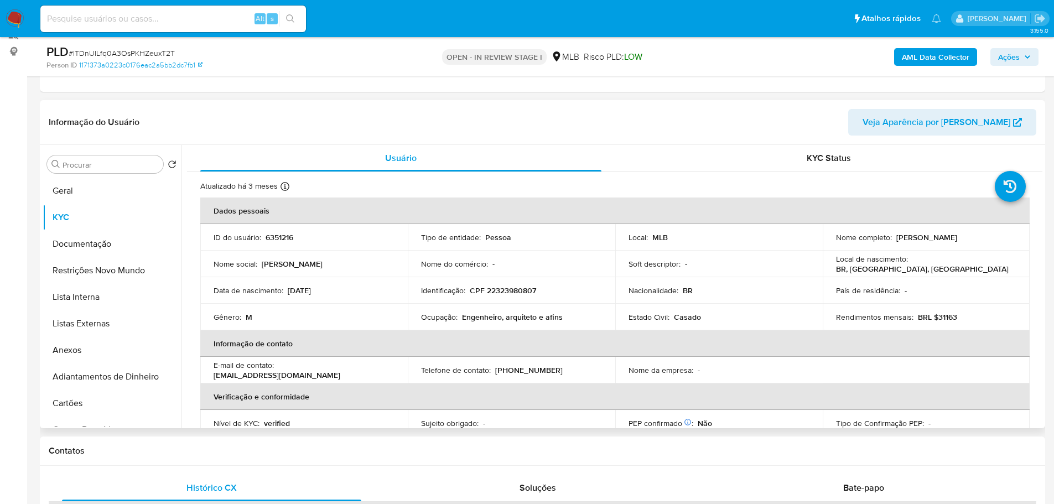
drag, startPoint x: 230, startPoint y: 461, endPoint x: 183, endPoint y: 417, distance: 64.6
click at [229, 460] on div "Contatos" at bounding box center [542, 450] width 1005 height 29
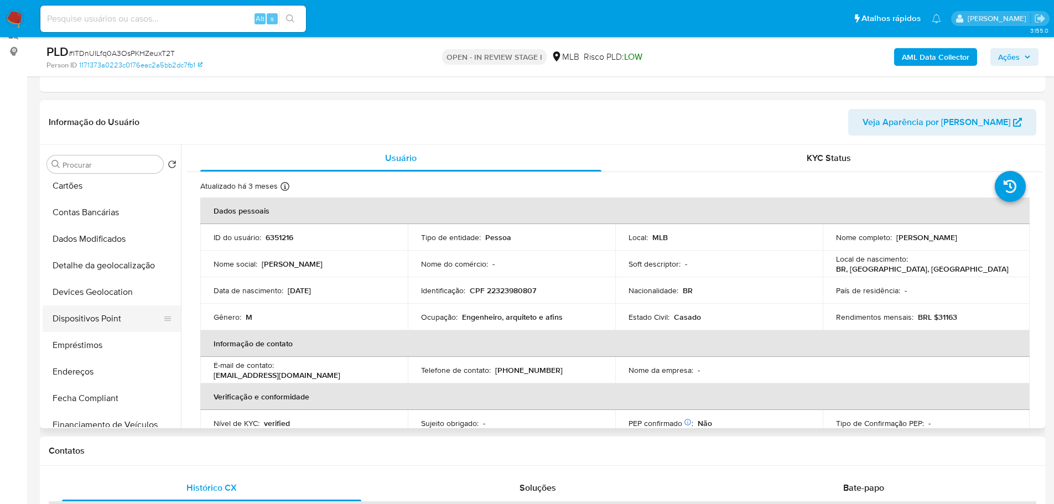
scroll to position [221, 0]
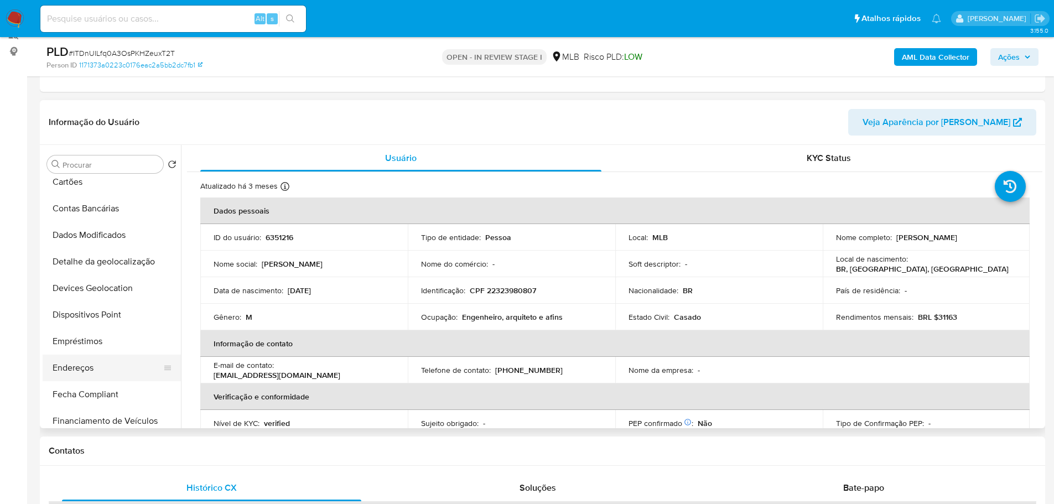
click at [99, 358] on button "Endereços" at bounding box center [107, 368] width 129 height 27
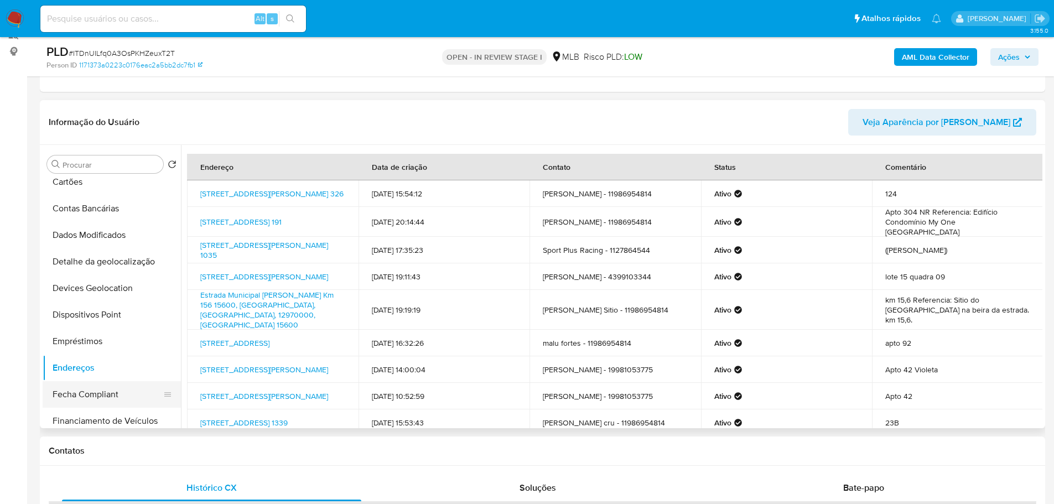
drag, startPoint x: 212, startPoint y: 449, endPoint x: 139, endPoint y: 383, distance: 98.3
click at [212, 450] on h1 "Contatos" at bounding box center [542, 450] width 987 height 11
click at [107, 268] on button "Detalhe da geolocalização" at bounding box center [107, 261] width 129 height 27
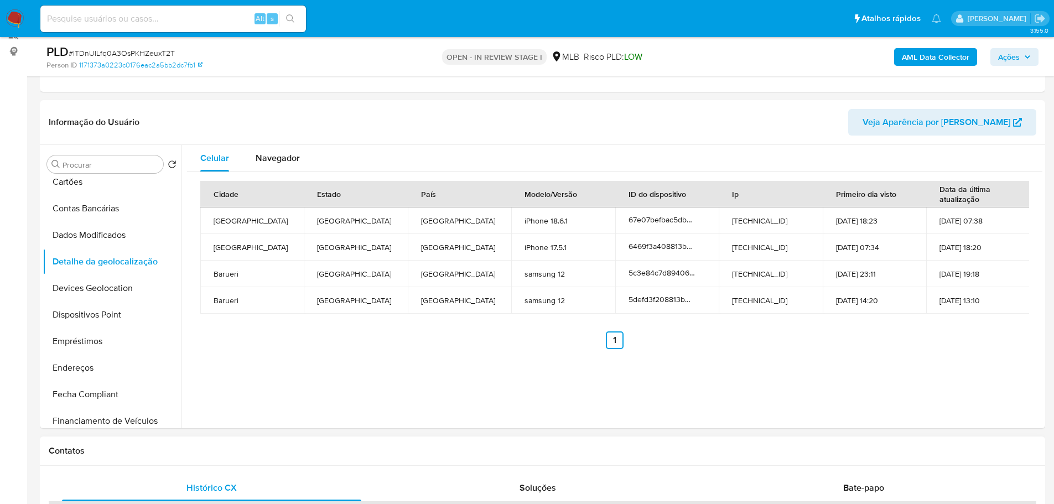
click at [241, 454] on h1 "Contatos" at bounding box center [542, 450] width 987 height 11
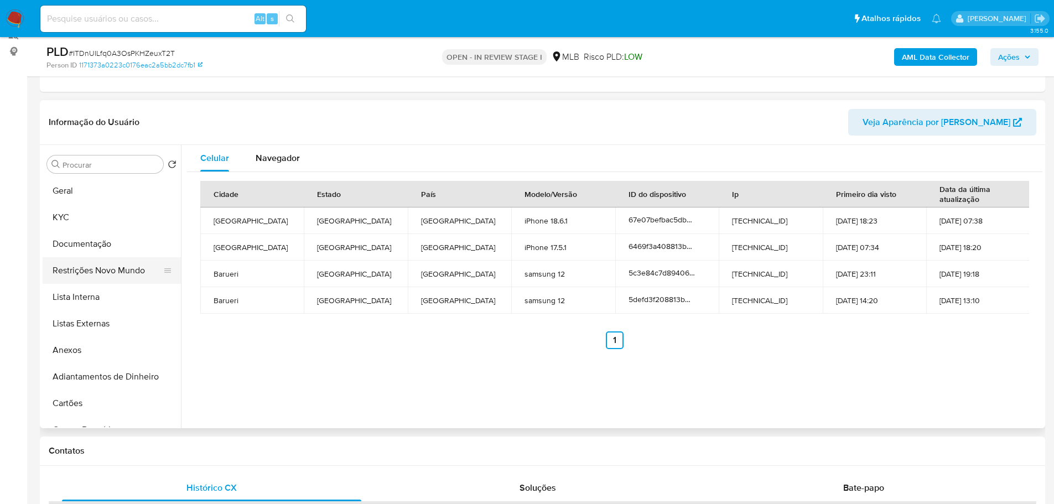
click at [100, 273] on button "Restrições Novo Mundo" at bounding box center [107, 270] width 129 height 27
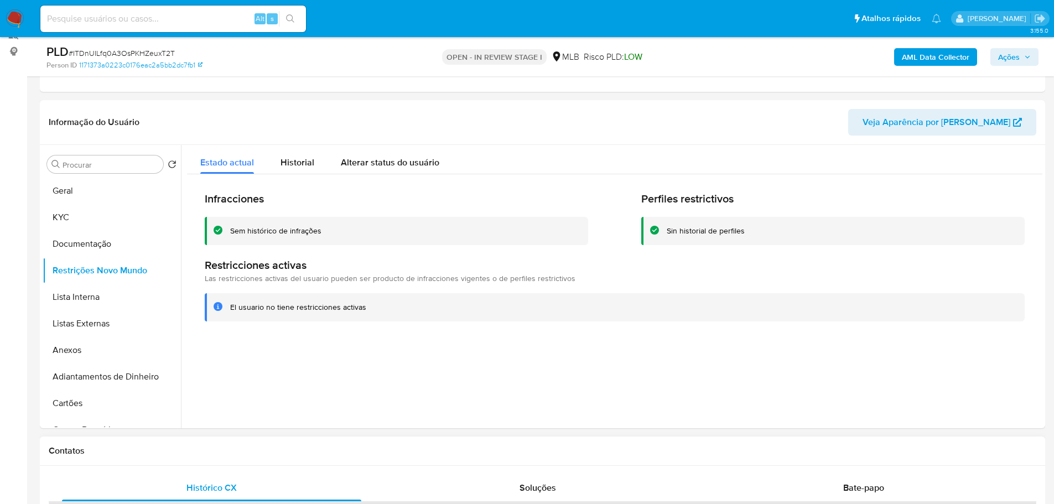
click at [218, 460] on div "Contatos" at bounding box center [542, 450] width 1005 height 29
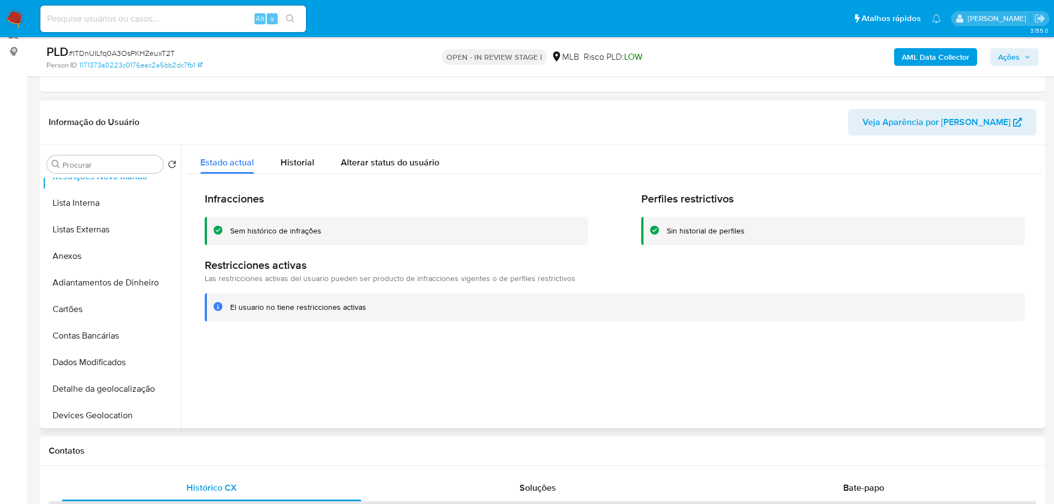
scroll to position [221, 0]
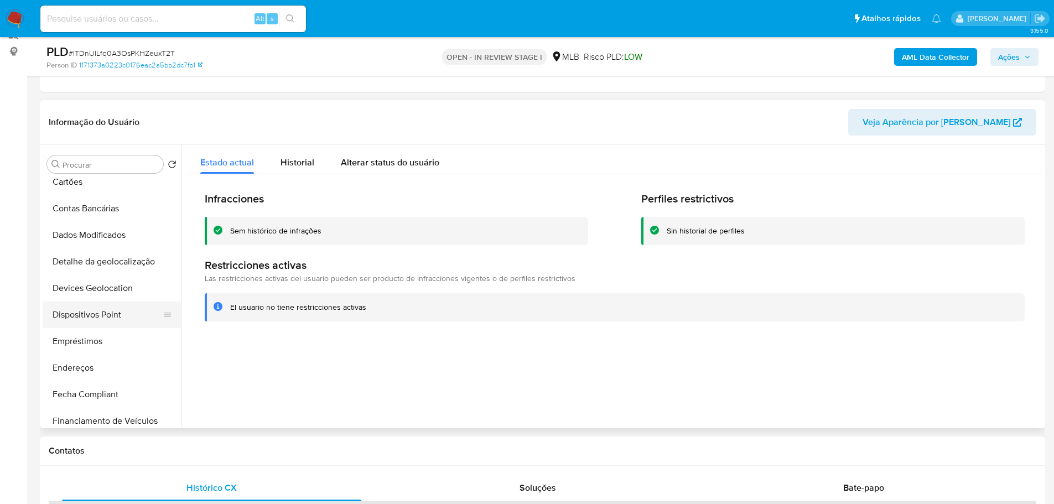
click at [110, 314] on button "Dispositivos Point" at bounding box center [107, 315] width 129 height 27
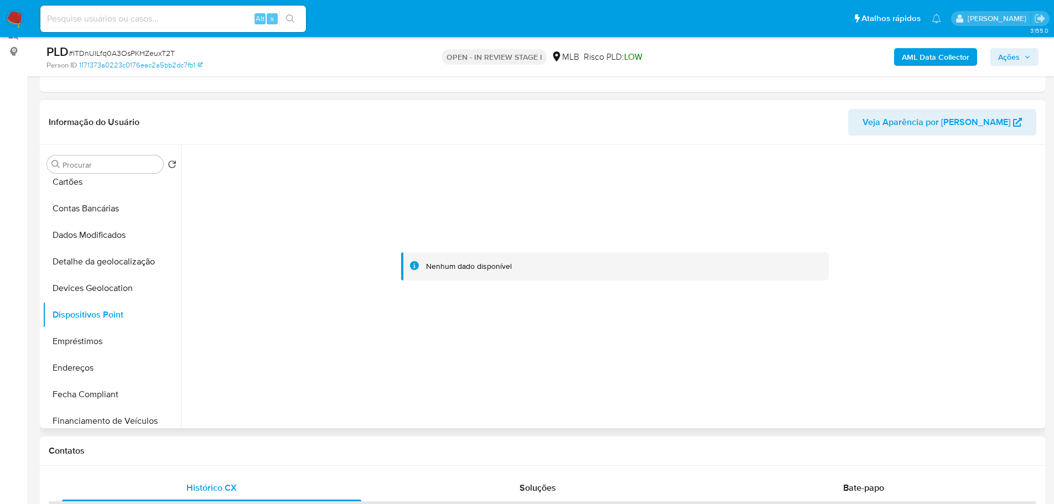
click at [852, 365] on div at bounding box center [614, 266] width 855 height 243
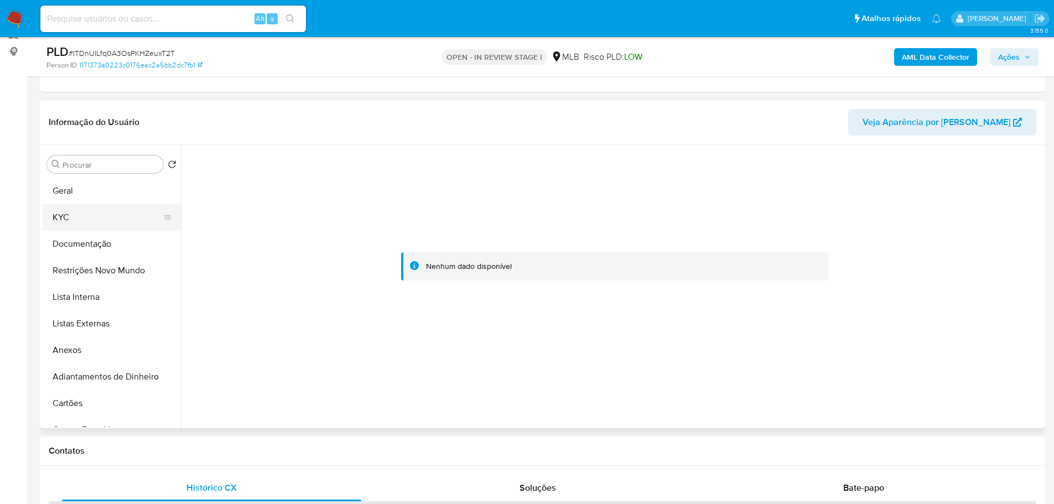
click at [82, 215] on button "KYC" at bounding box center [107, 217] width 129 height 27
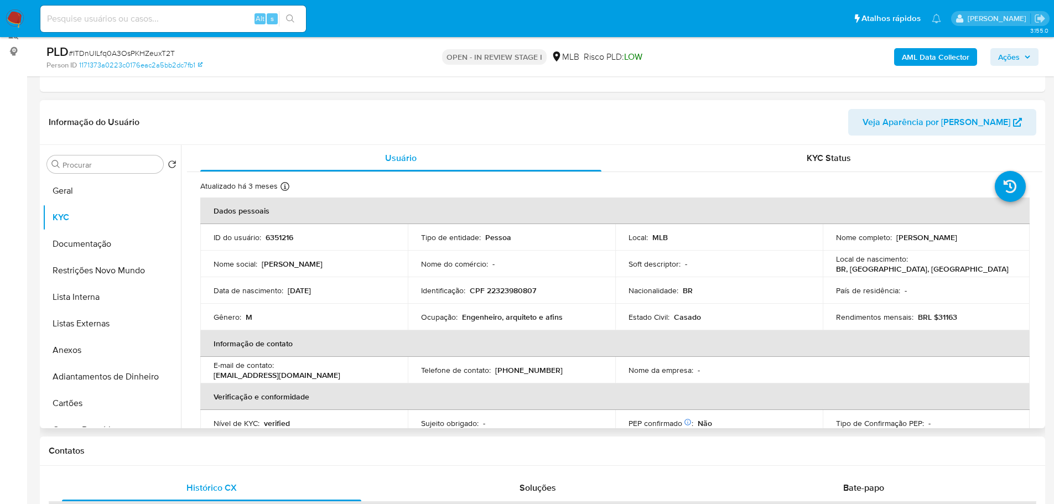
click at [519, 295] on p "CPF 22323980807" at bounding box center [503, 290] width 66 height 10
copy p "22323980807"
click at [84, 347] on button "Anexos" at bounding box center [107, 350] width 129 height 27
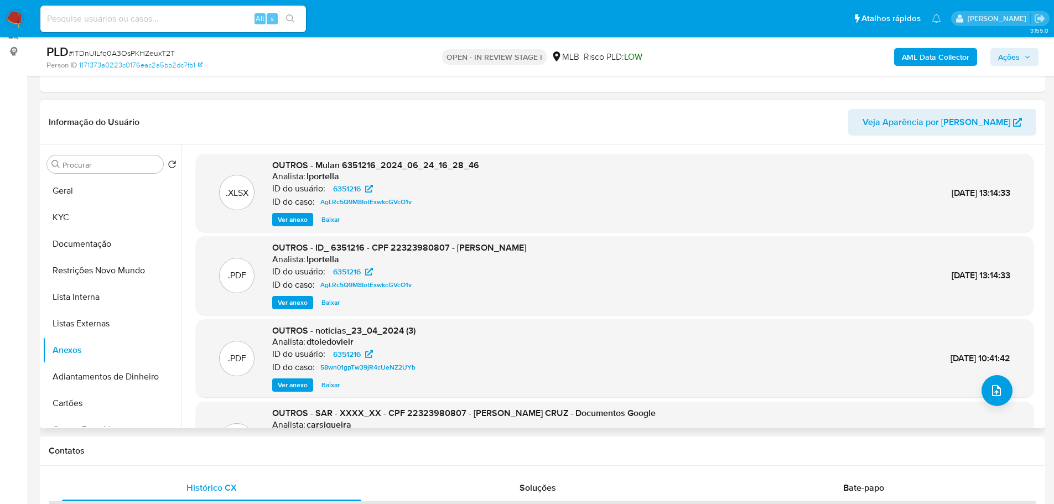
click at [297, 308] on span "Ver anexo" at bounding box center [293, 302] width 30 height 11
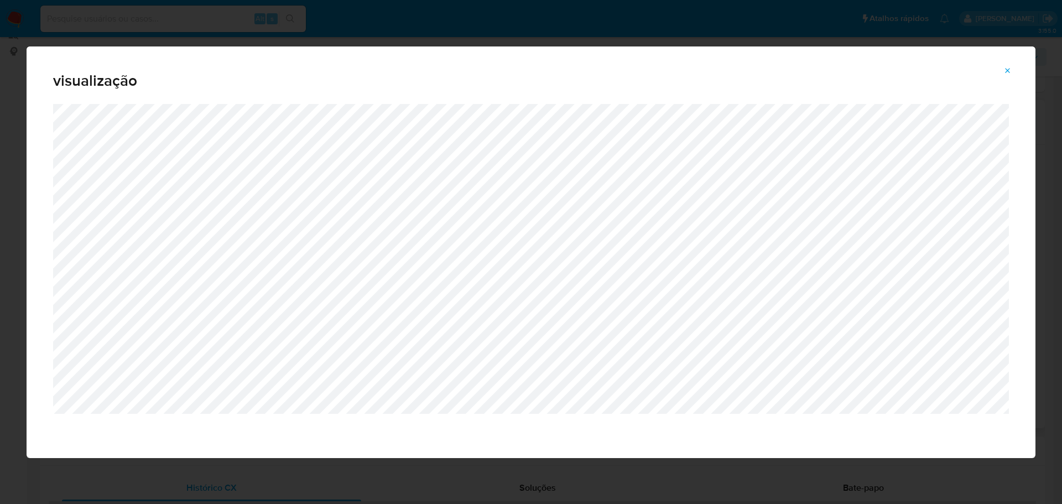
click at [1010, 70] on icon "Attachment preview" at bounding box center [1008, 70] width 9 height 9
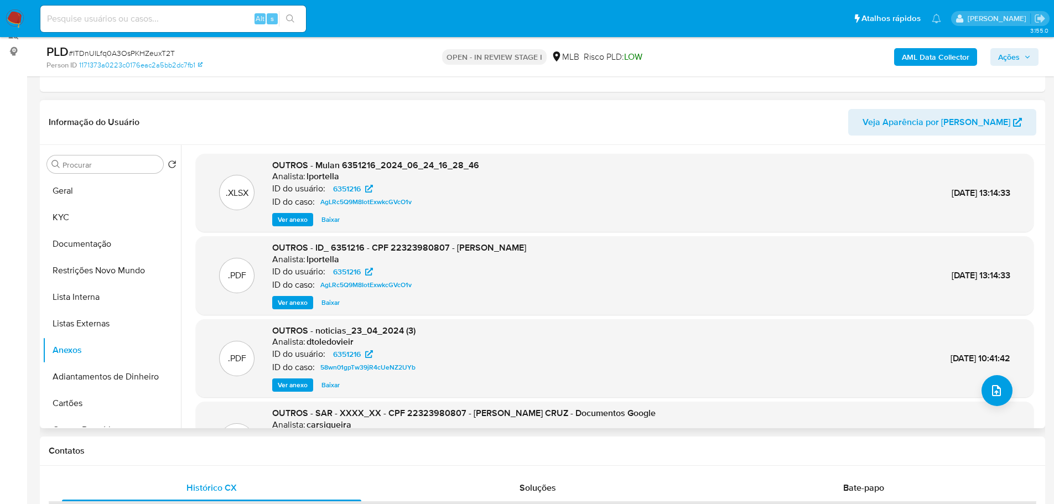
click at [1017, 61] on span "Ações" at bounding box center [1009, 57] width 22 height 18
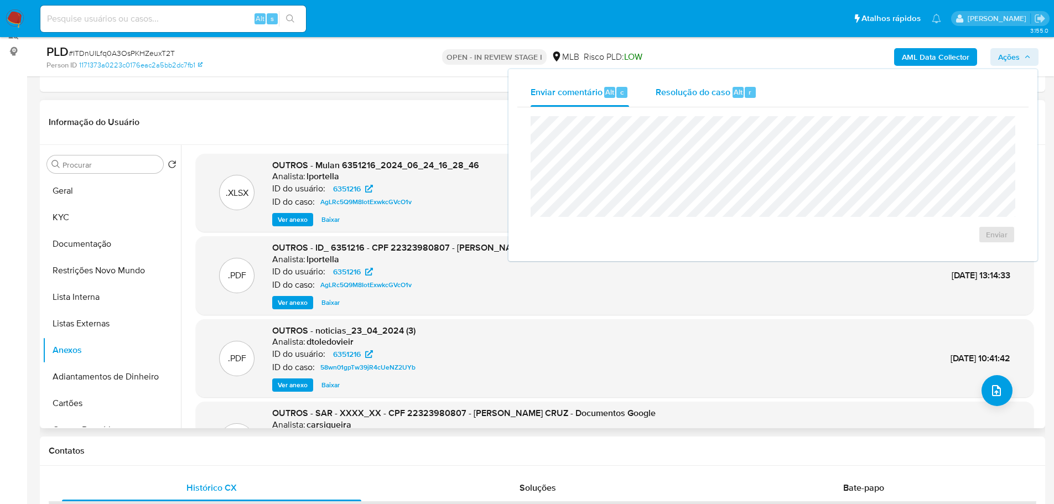
click at [697, 93] on span "Resolução do caso" at bounding box center [693, 91] width 75 height 13
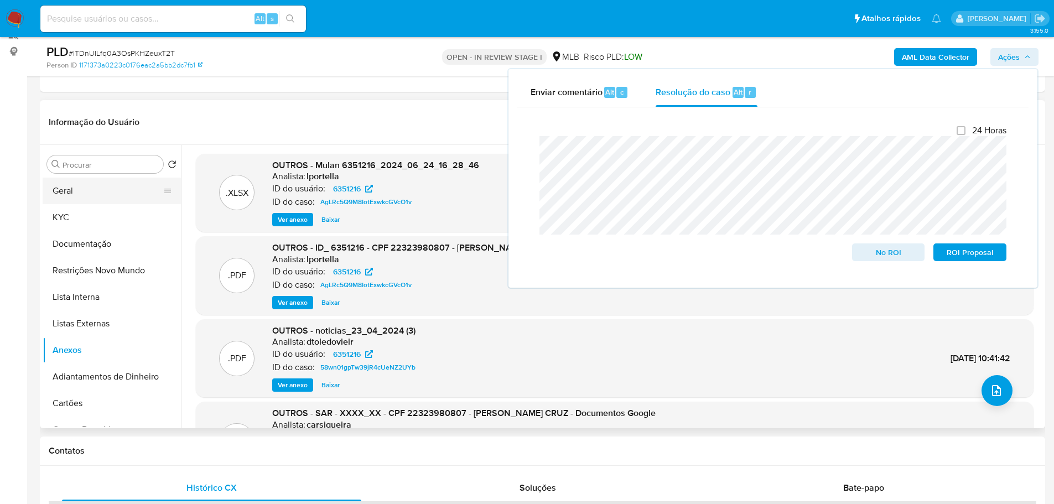
click at [106, 198] on button "Geral" at bounding box center [107, 191] width 129 height 27
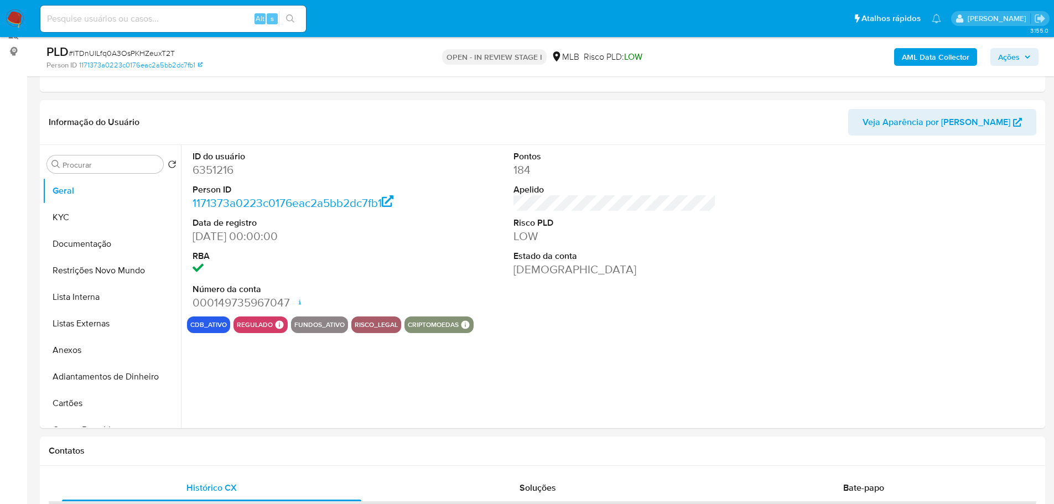
click at [221, 171] on dd "6351216" at bounding box center [294, 169] width 203 height 15
copy dd "6351216"
click at [1017, 58] on span "Ações" at bounding box center [1009, 57] width 22 height 18
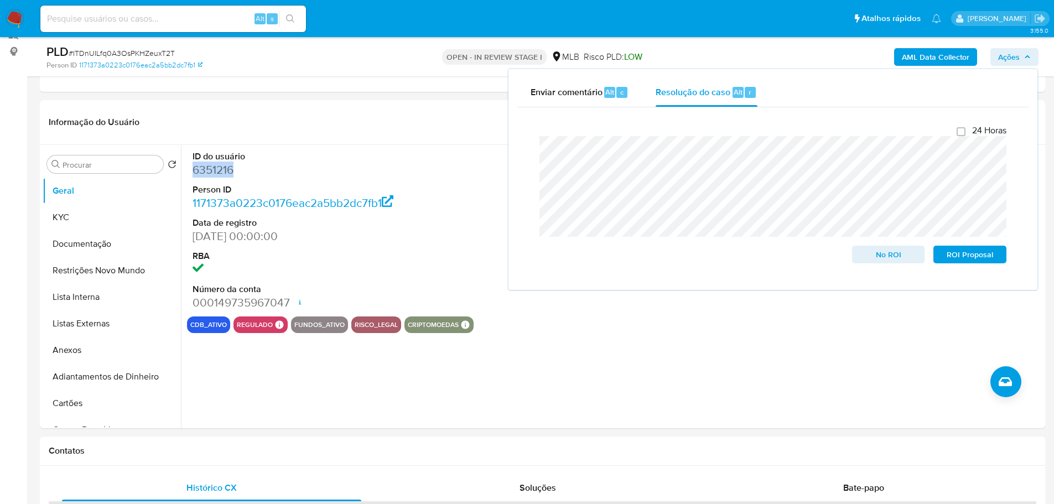
click at [1017, 58] on span "Ações" at bounding box center [1009, 57] width 22 height 18
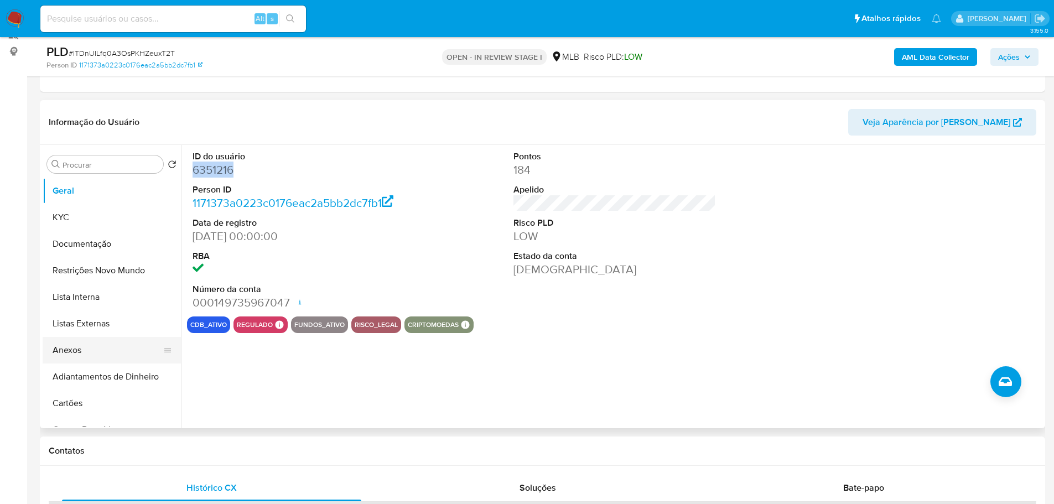
click at [84, 356] on button "Anexos" at bounding box center [107, 350] width 129 height 27
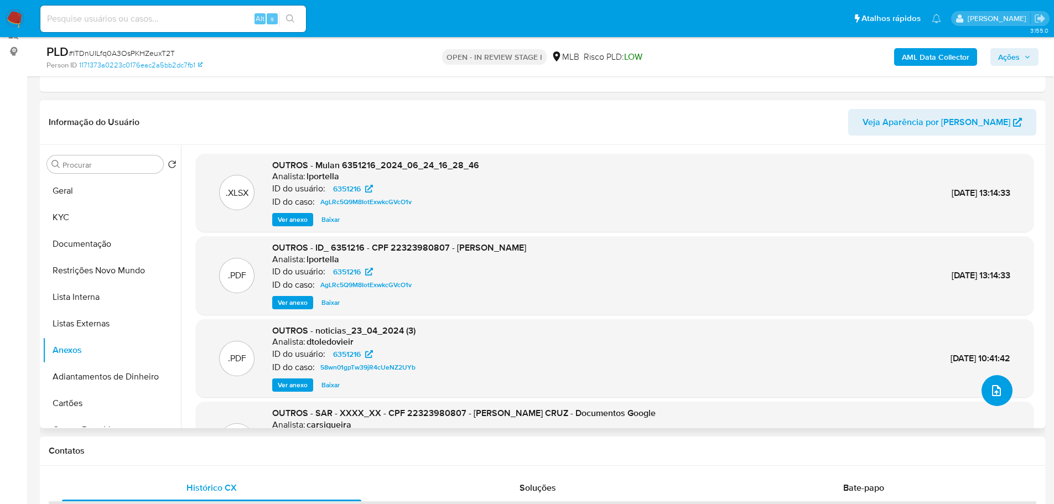
click at [998, 396] on span "upload-file" at bounding box center [996, 390] width 13 height 13
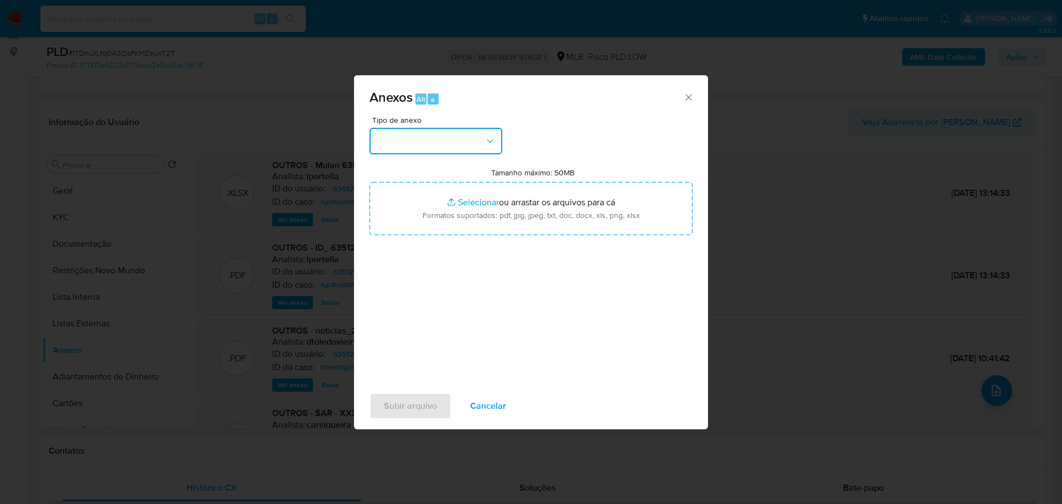
drag, startPoint x: 465, startPoint y: 140, endPoint x: 460, endPoint y: 144, distance: 5.9
click at [465, 140] on button "button" at bounding box center [436, 141] width 133 height 27
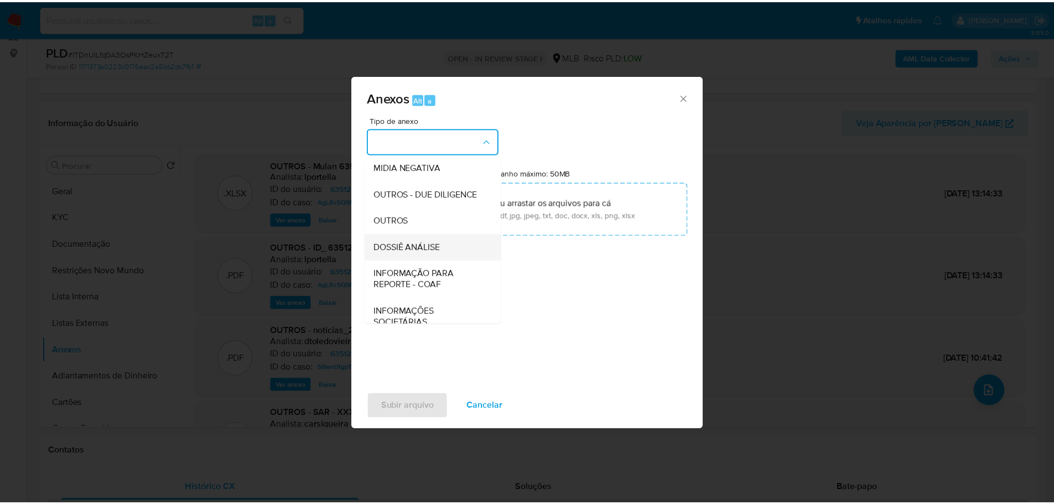
scroll to position [170, 0]
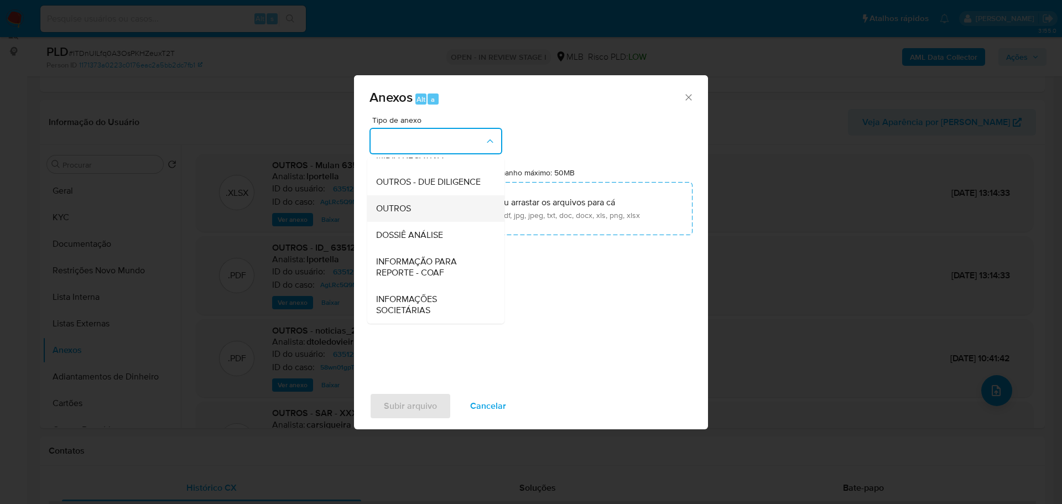
click at [412, 208] on div "OUTROS" at bounding box center [432, 208] width 113 height 27
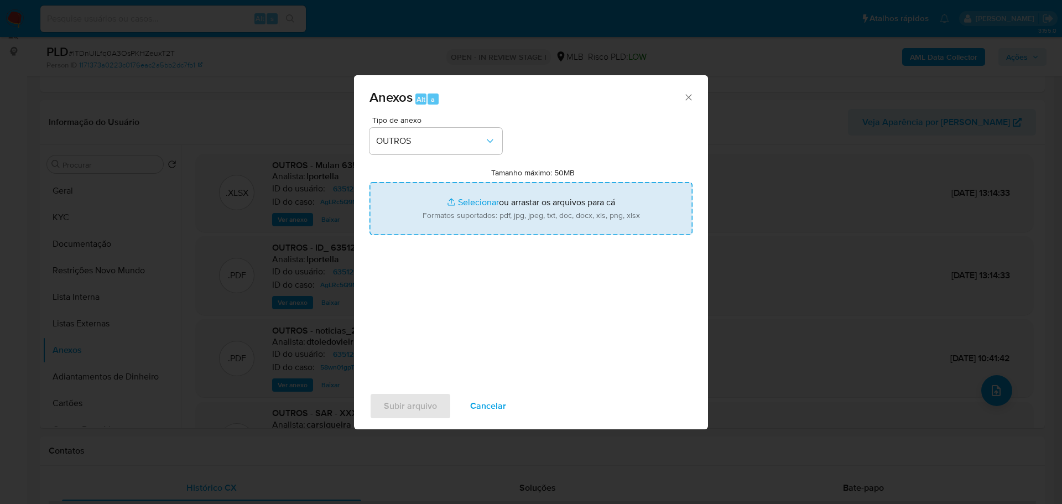
type input "C:\fakepath\Mulan 6351216_2025_08_20_10_51_40.xlsx"
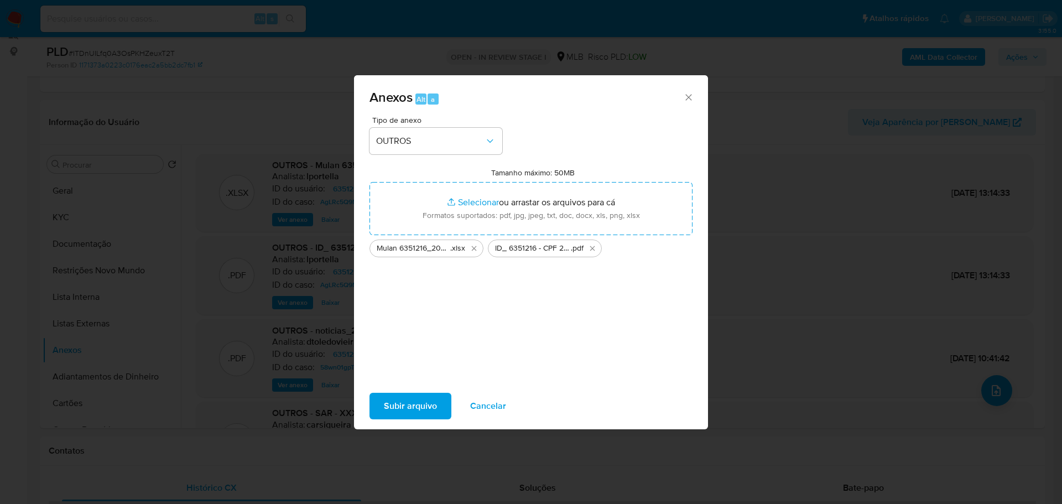
click at [414, 406] on span "Subir arquivo" at bounding box center [410, 406] width 53 height 24
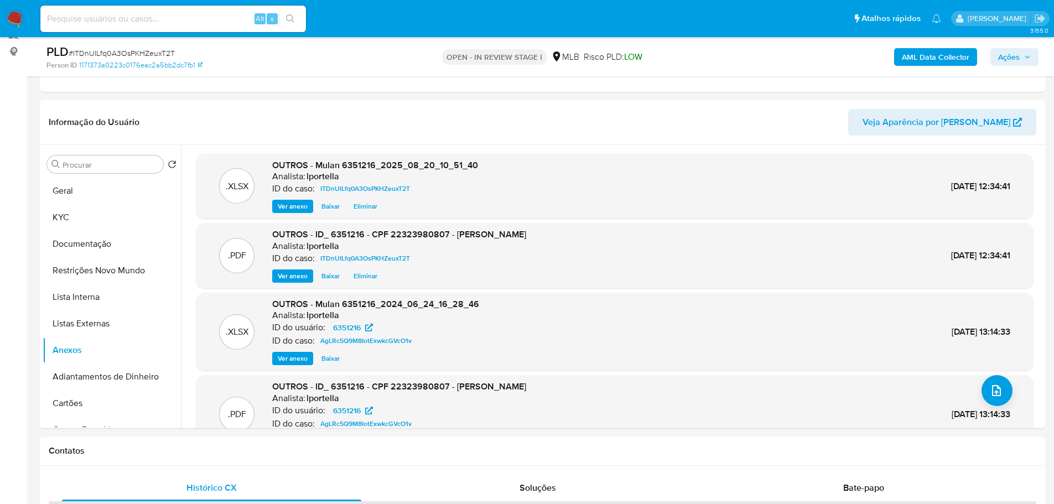
click at [1018, 50] on span "Ações" at bounding box center [1009, 57] width 22 height 18
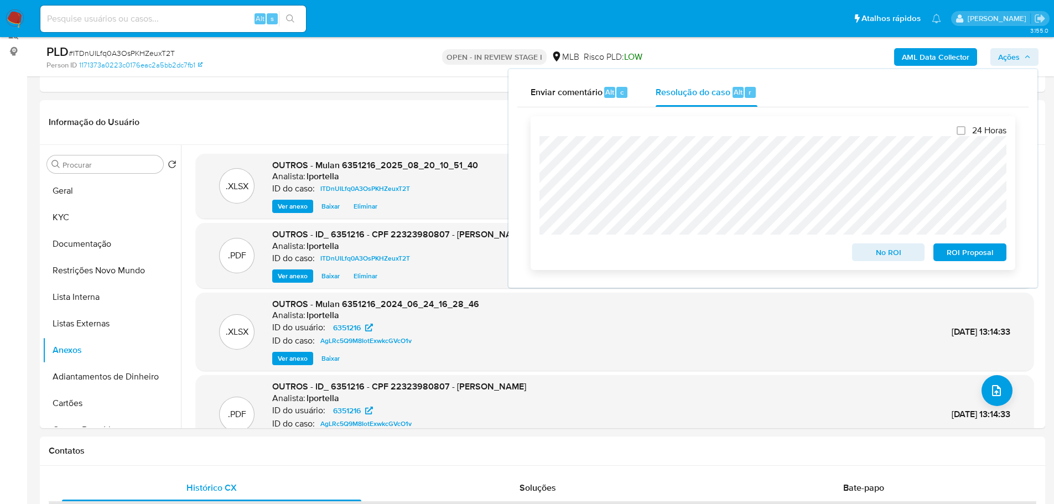
click at [875, 258] on span "No ROI" at bounding box center [889, 252] width 58 height 15
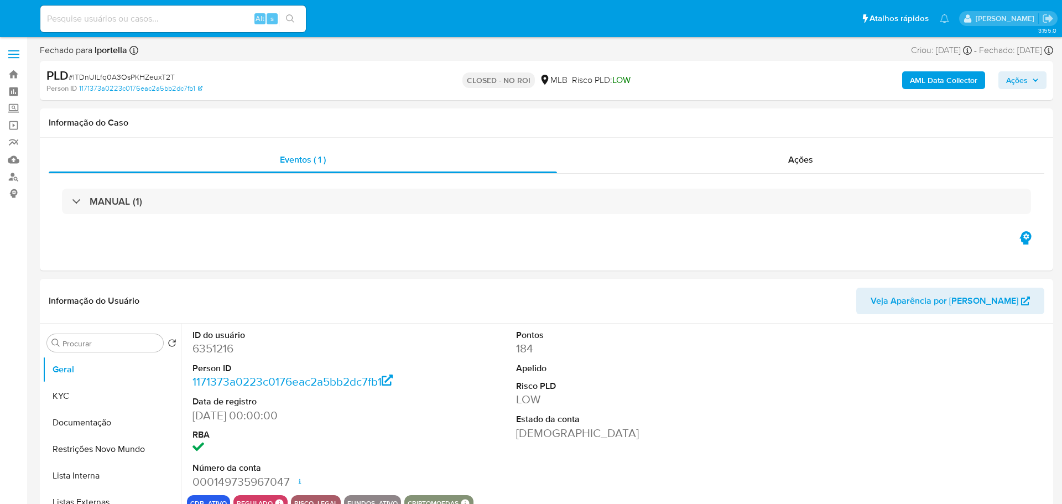
select select "10"
click at [18, 20] on img at bounding box center [15, 18] width 19 height 19
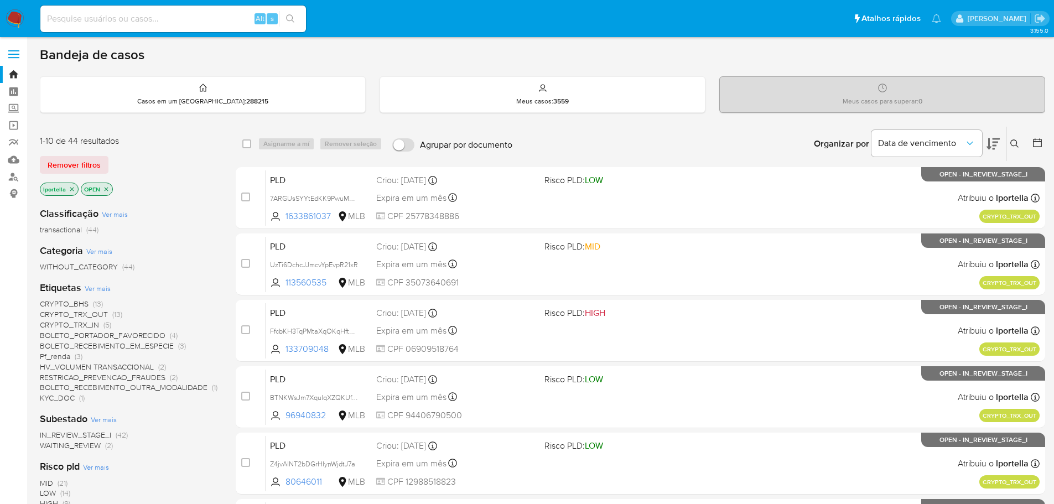
click at [90, 24] on input at bounding box center [173, 19] width 266 height 14
paste input "ITDnUILfq0A3OsPKHZeuxT2T"
type input "ITDnUILfq0A3OsPKHZeuxT2T"
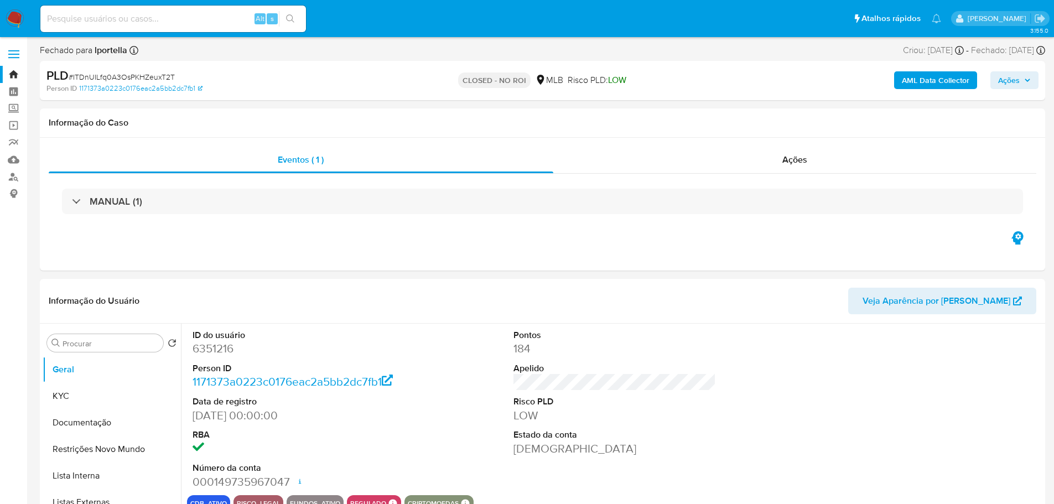
select select "10"
click at [14, 13] on img at bounding box center [15, 18] width 19 height 19
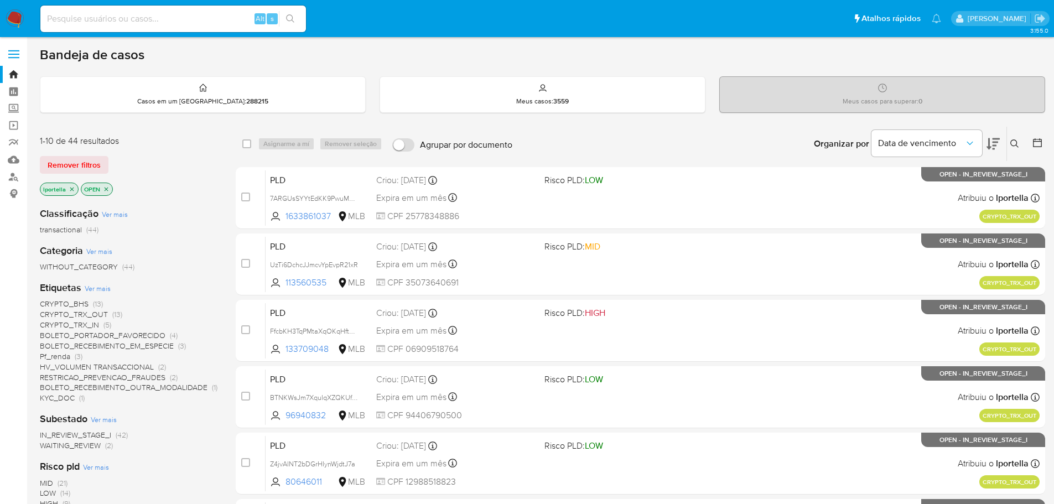
click at [118, 21] on input at bounding box center [173, 19] width 266 height 14
paste input "2P4EHvqytCvcPd0vrAZNjYo2"
type input "2P4EHvqytCvcPd0vrAZNjYo2"
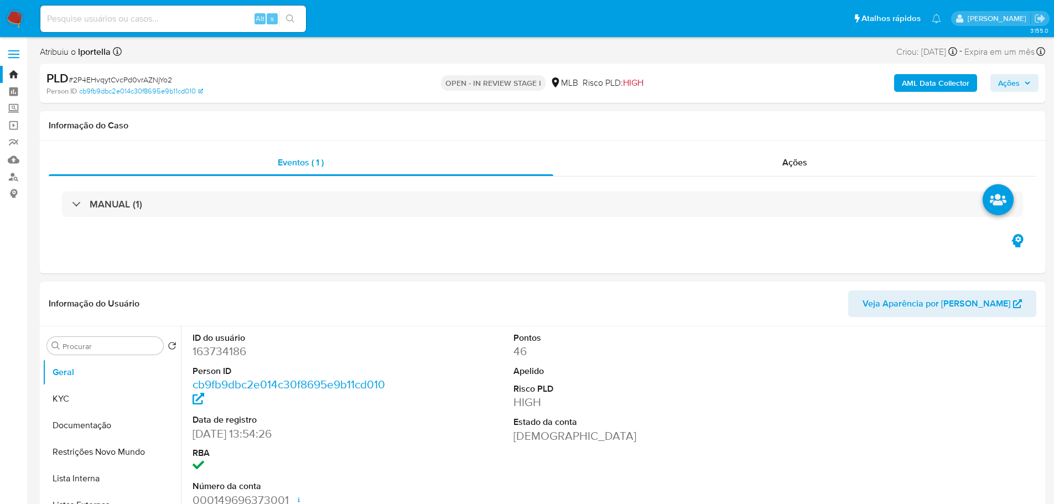
select select "10"
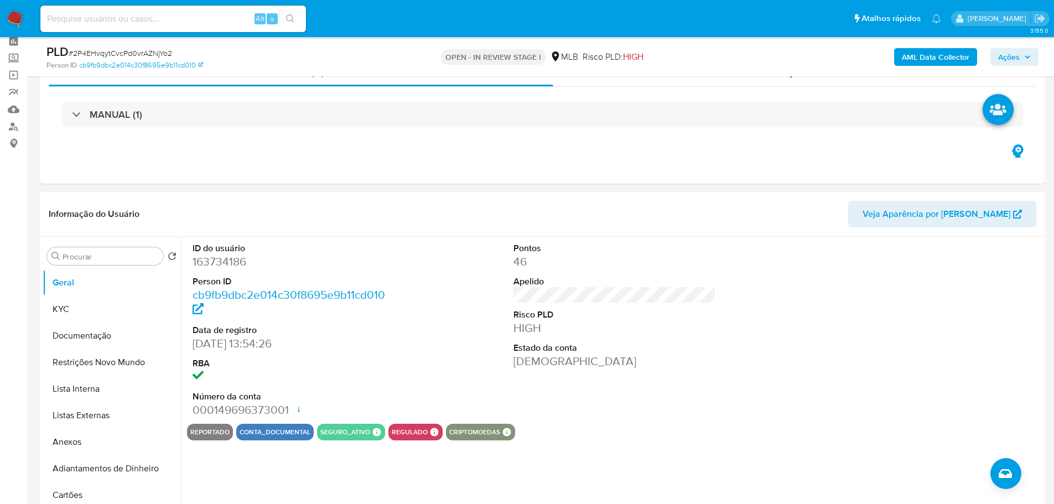
scroll to position [111, 0]
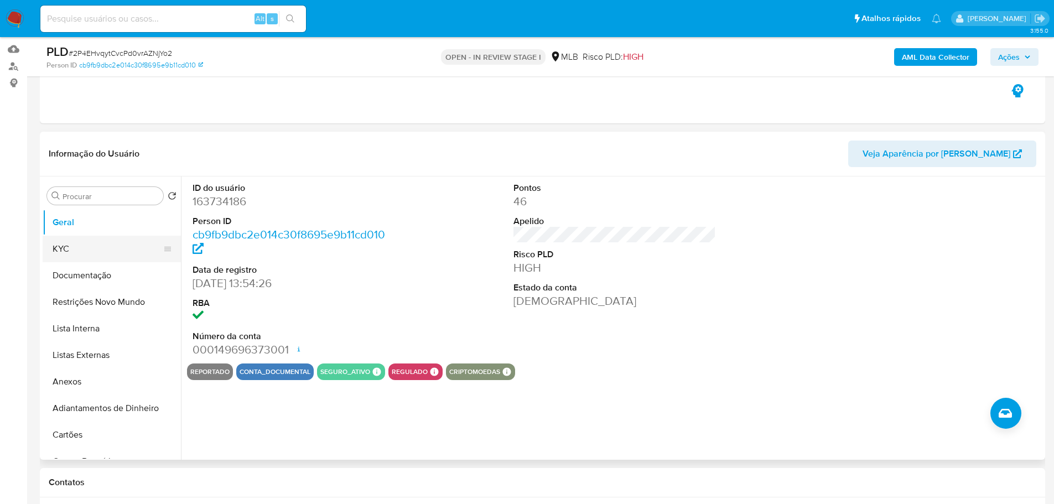
click at [66, 250] on button "KYC" at bounding box center [107, 249] width 129 height 27
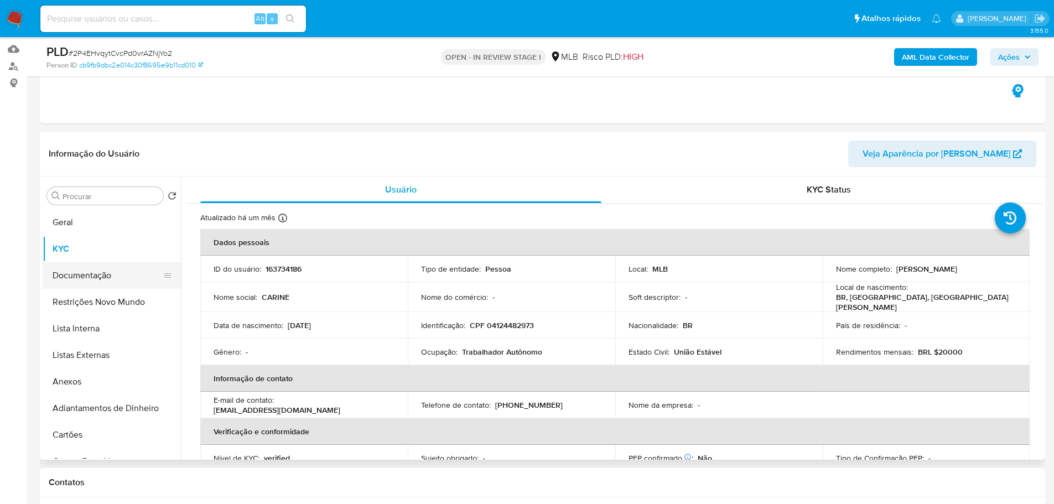
click at [72, 273] on button "Documentação" at bounding box center [107, 275] width 129 height 27
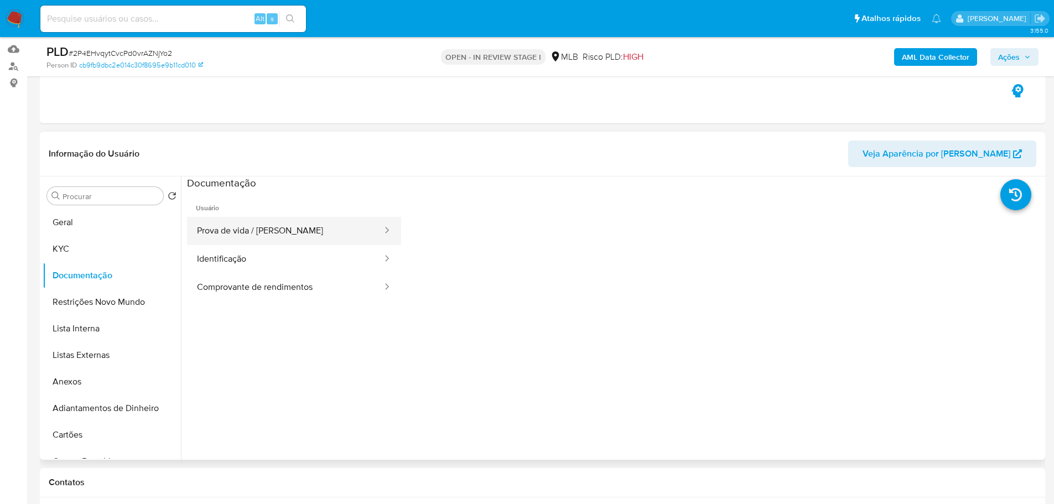
click at [310, 230] on button "Prova de vida / [PERSON_NAME]" at bounding box center [285, 231] width 196 height 28
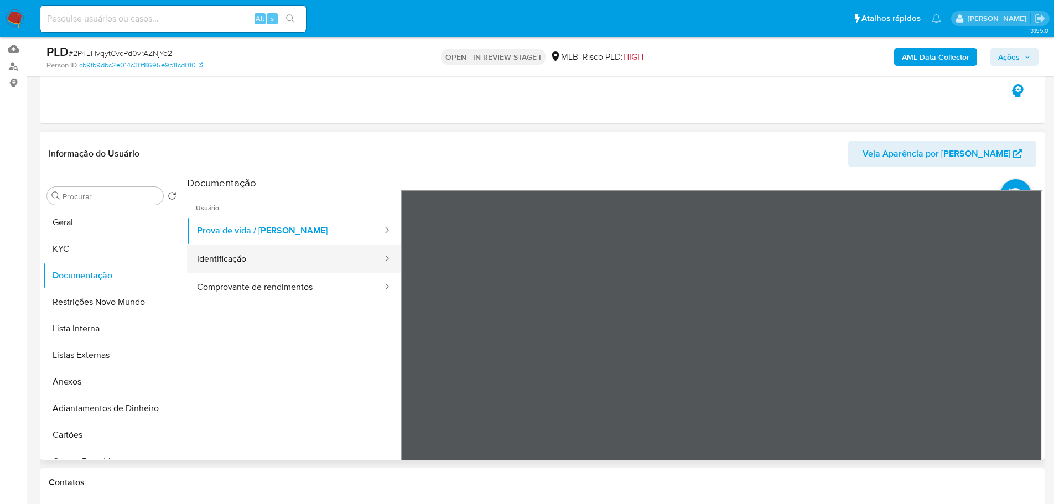
click at [330, 266] on button "Identificação" at bounding box center [285, 259] width 196 height 28
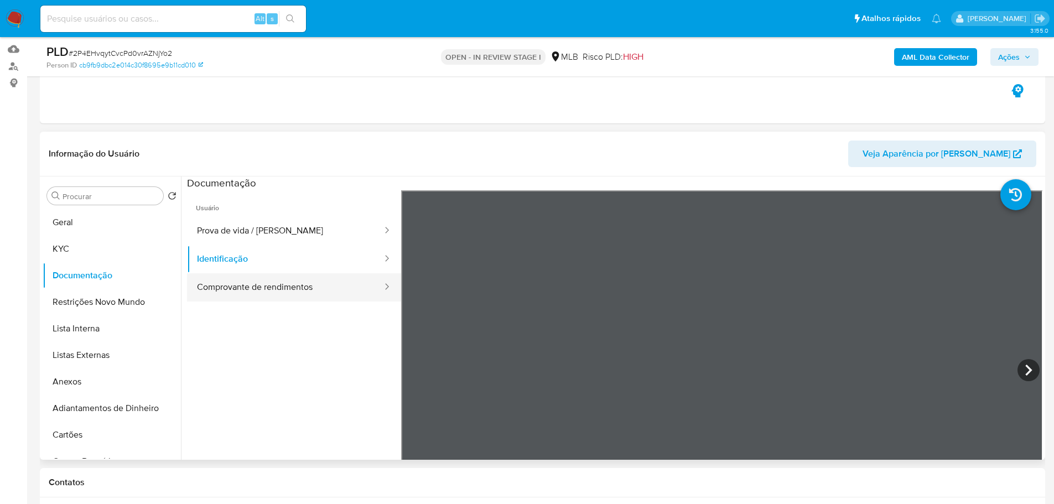
click at [355, 287] on button "Comprovante de rendimentos" at bounding box center [285, 287] width 196 height 28
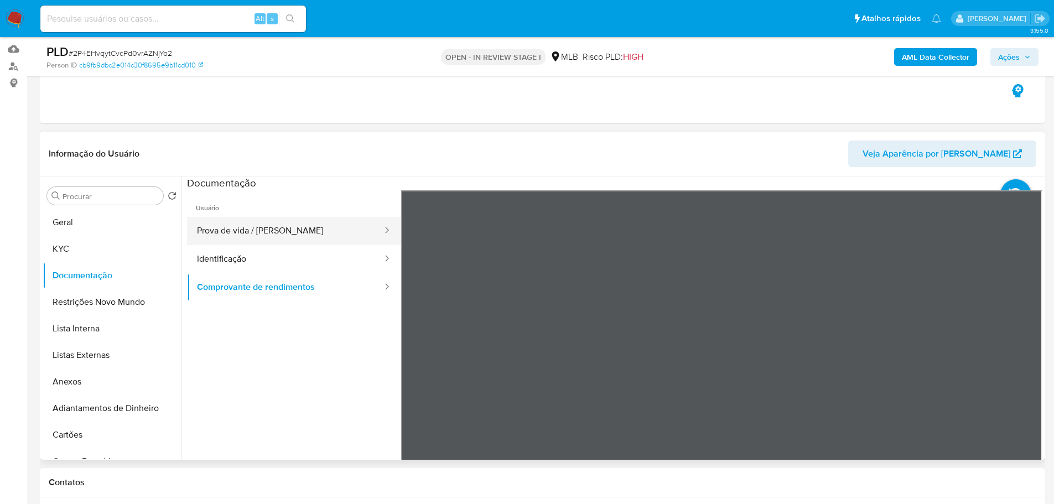
click at [347, 232] on button "Prova de vida / [PERSON_NAME]" at bounding box center [285, 231] width 196 height 28
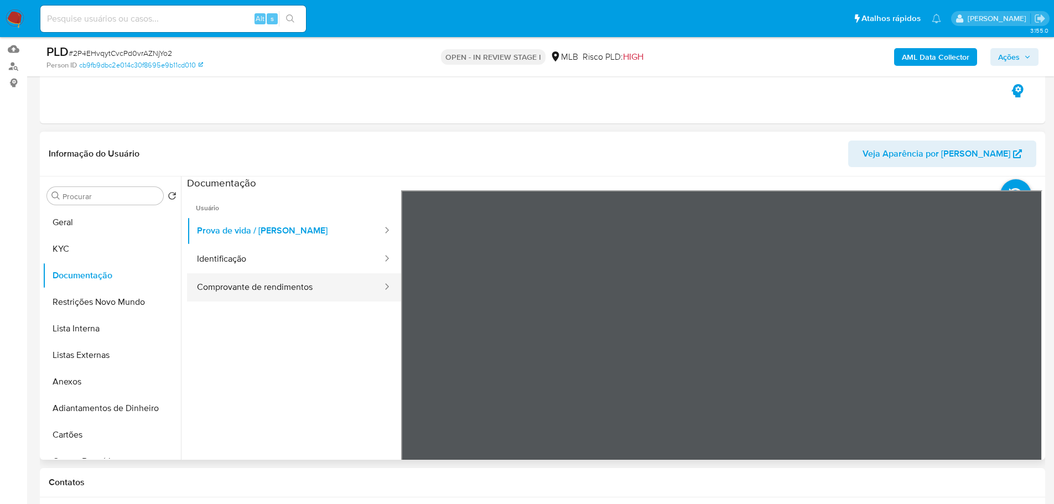
click at [248, 291] on button "Comprovante de rendimentos" at bounding box center [285, 287] width 196 height 28
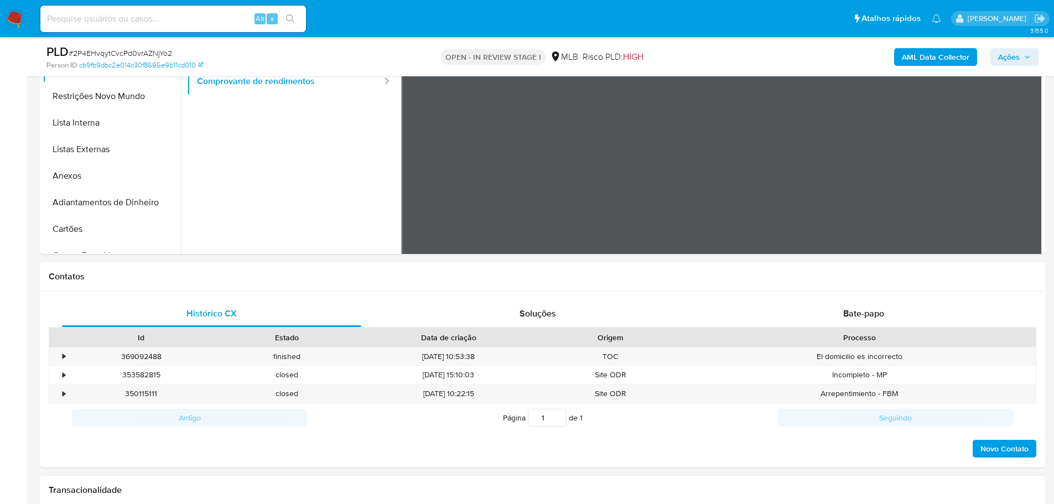
scroll to position [498, 0]
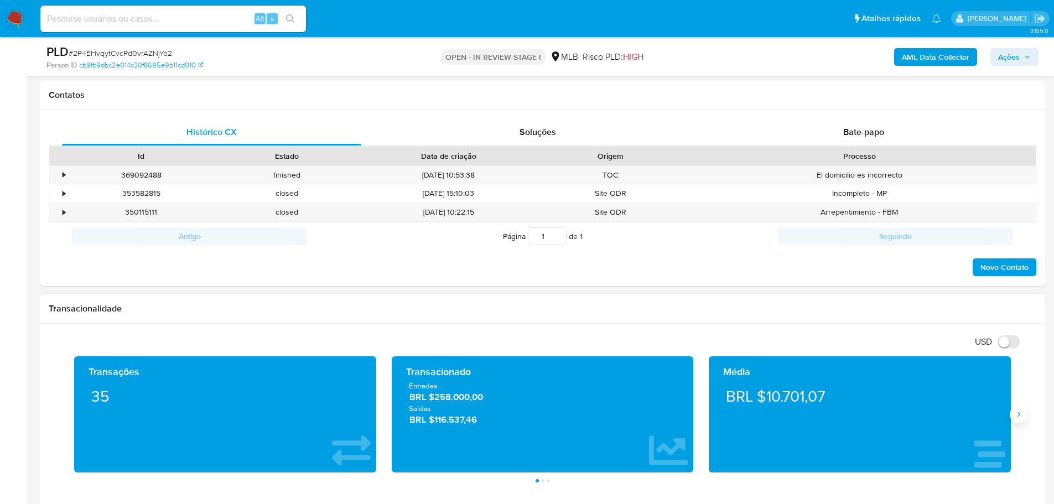
click at [1019, 415] on icon "Siguiente" at bounding box center [1018, 414] width 3 height 5
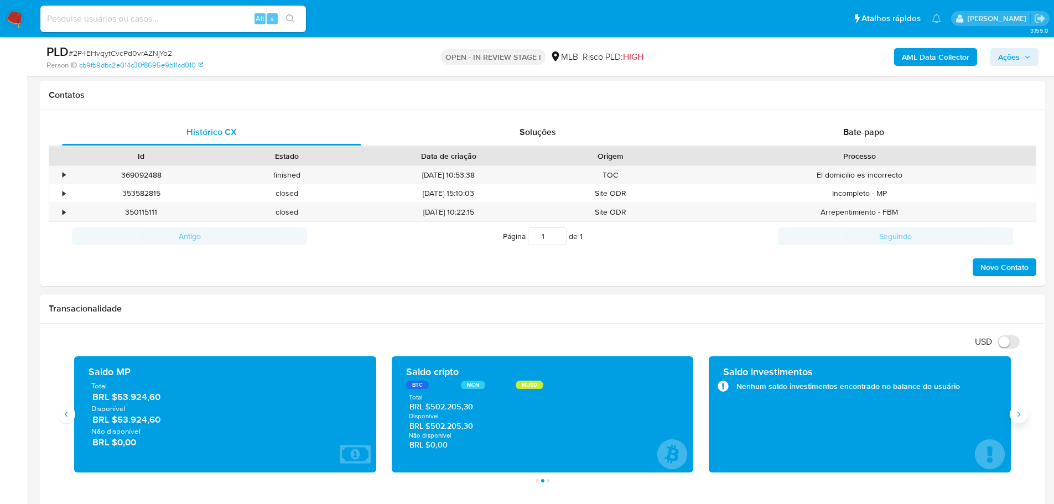
click at [1019, 415] on icon "Siguiente" at bounding box center [1018, 414] width 3 height 5
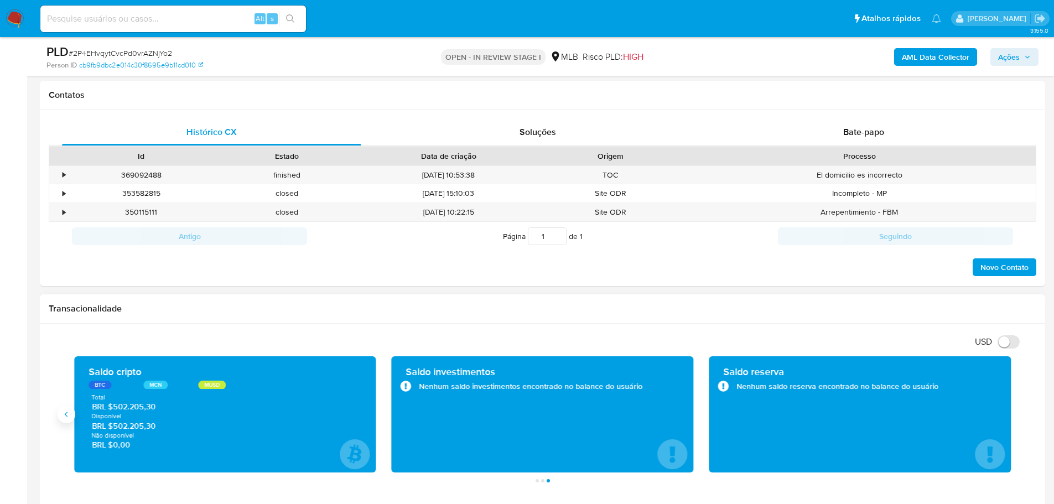
click at [68, 421] on button "Anterior" at bounding box center [67, 415] width 18 height 18
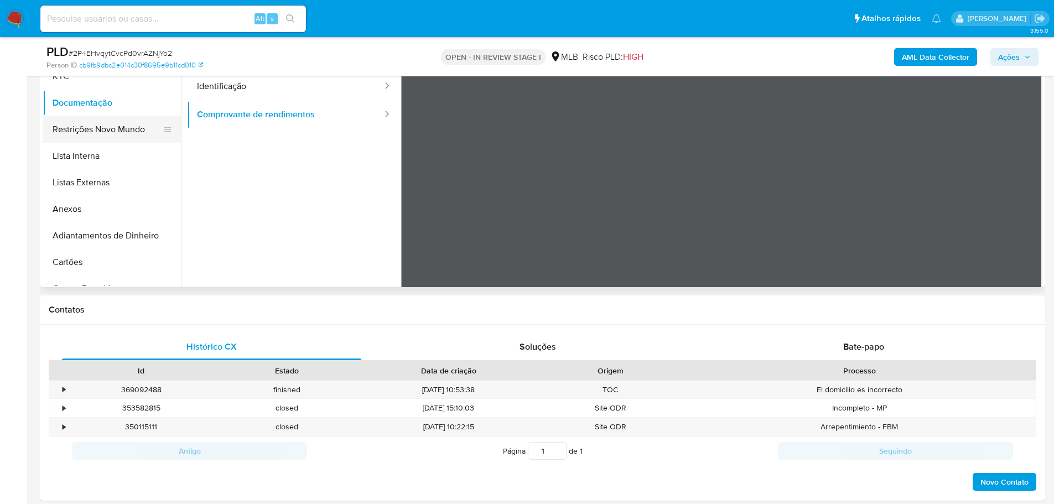
scroll to position [166, 0]
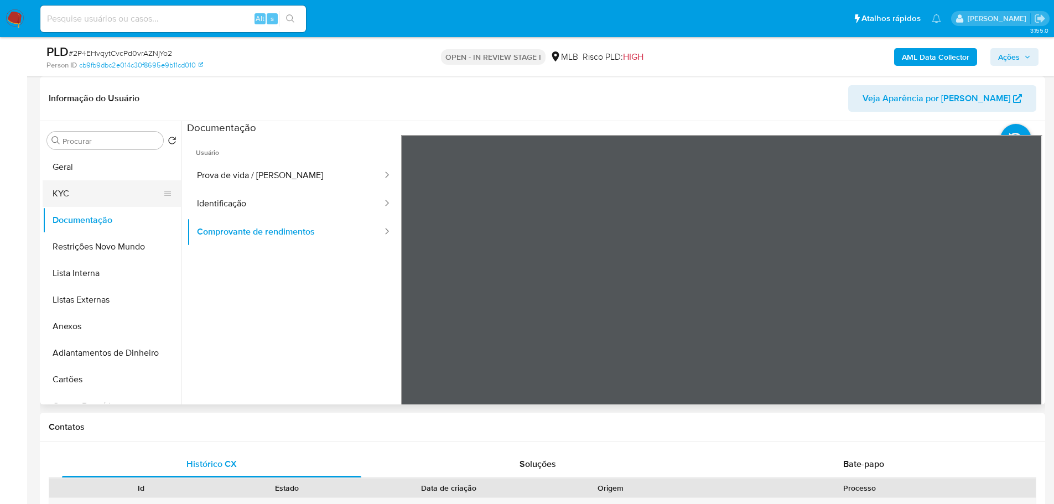
click at [56, 200] on button "KYC" at bounding box center [107, 193] width 129 height 27
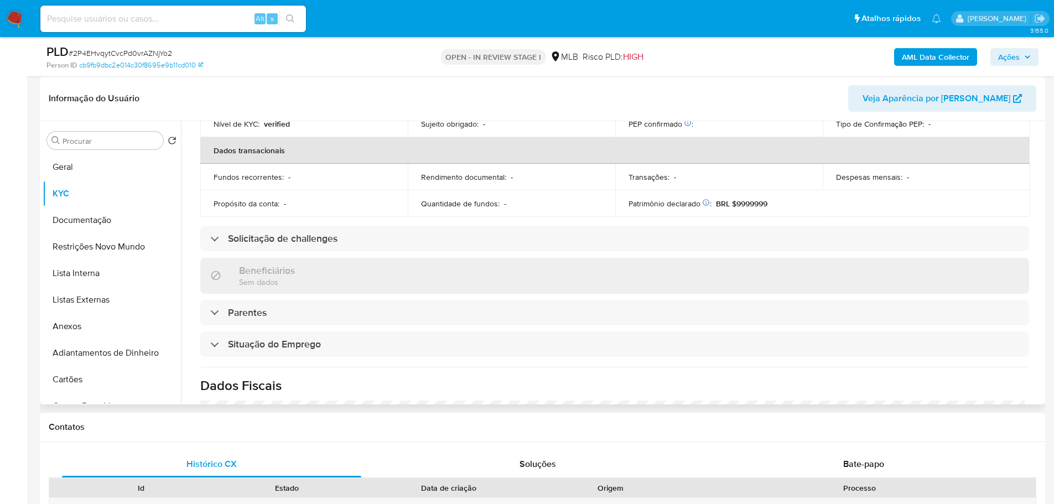
scroll to position [461, 0]
